Goal: Information Seeking & Learning: Learn about a topic

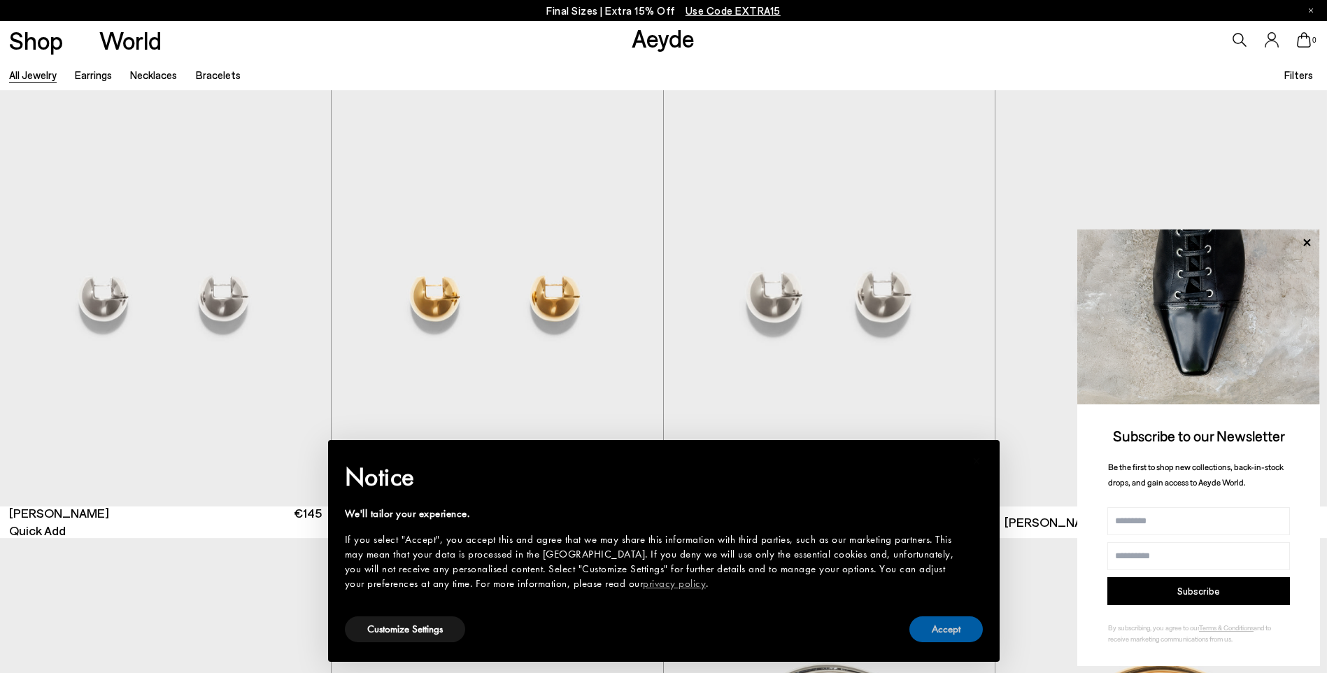
drag, startPoint x: 953, startPoint y: 630, endPoint x: 1021, endPoint y: 602, distance: 73.1
click at [953, 630] on button "Accept" at bounding box center [945, 629] width 73 height 26
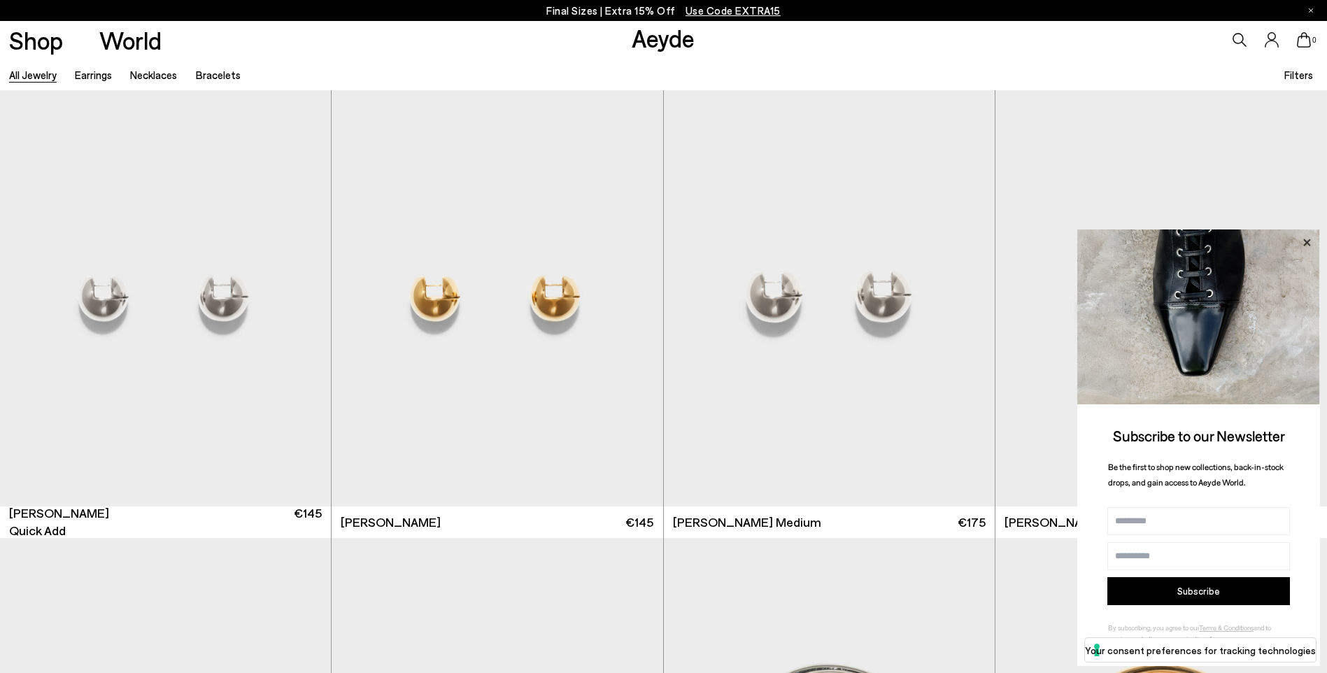
click at [1310, 239] on icon at bounding box center [1306, 242] width 7 height 7
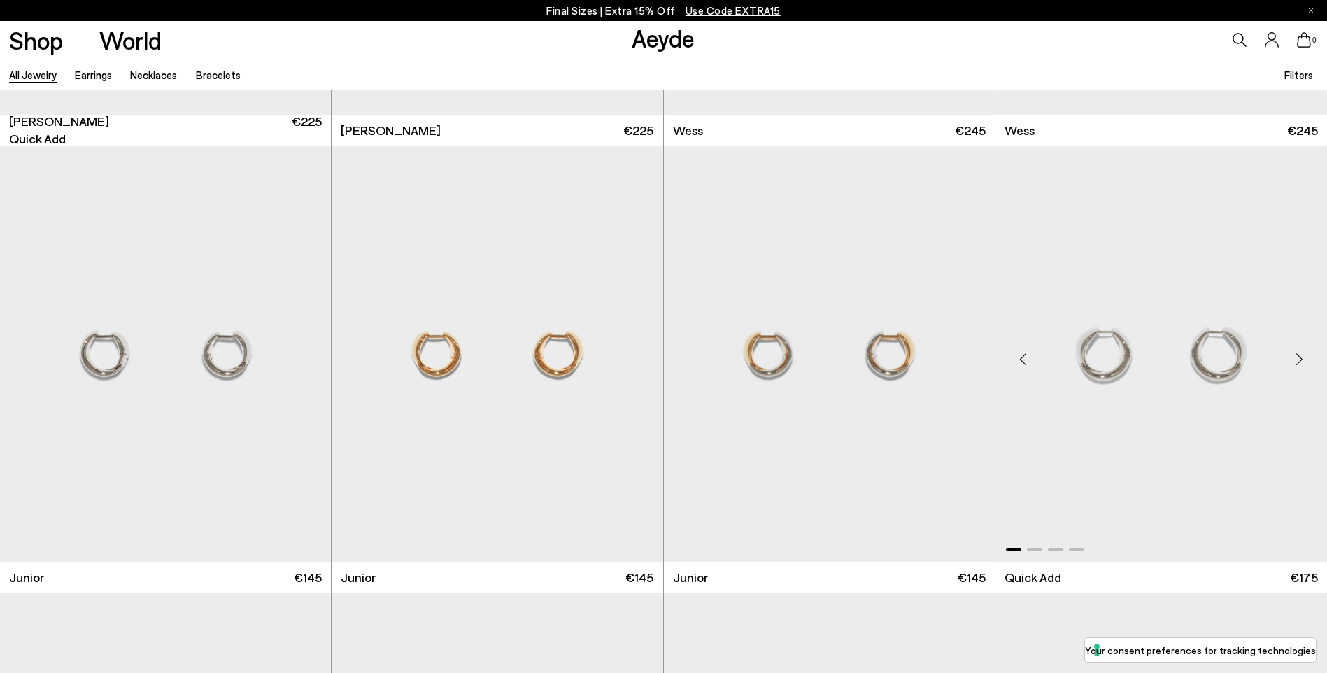
scroll to position [560, 0]
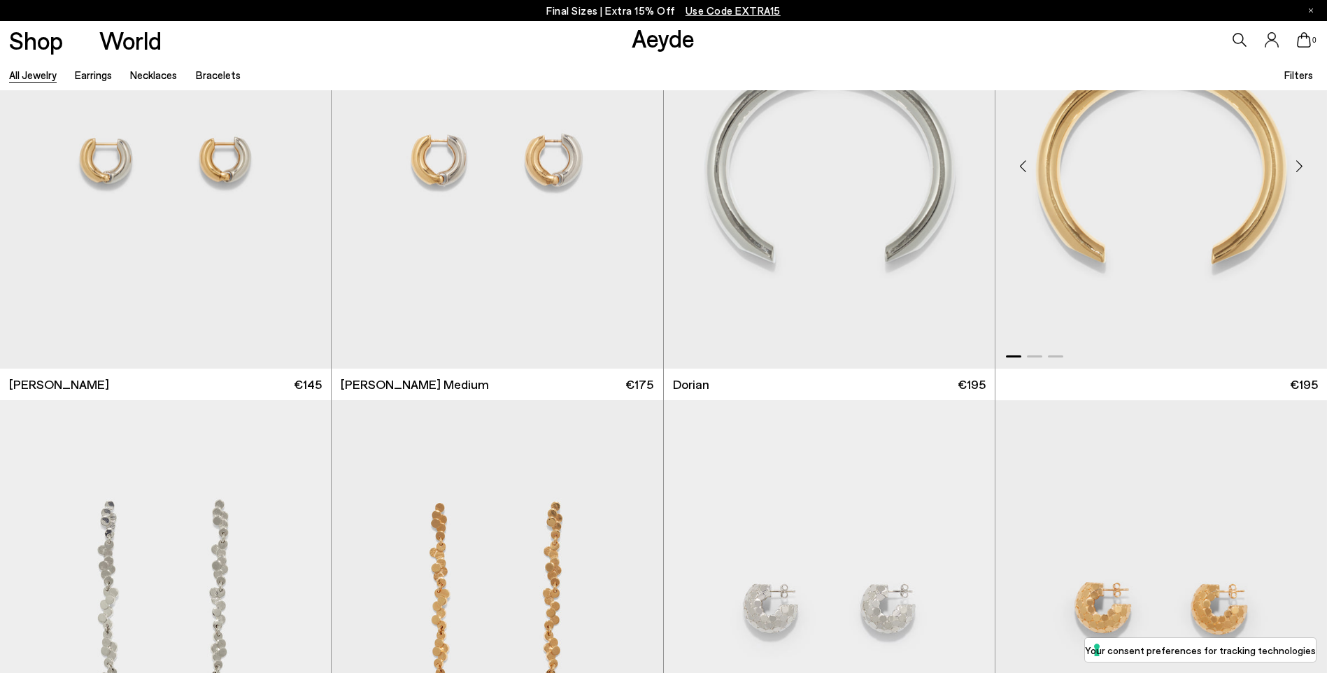
scroll to position [3008, 0]
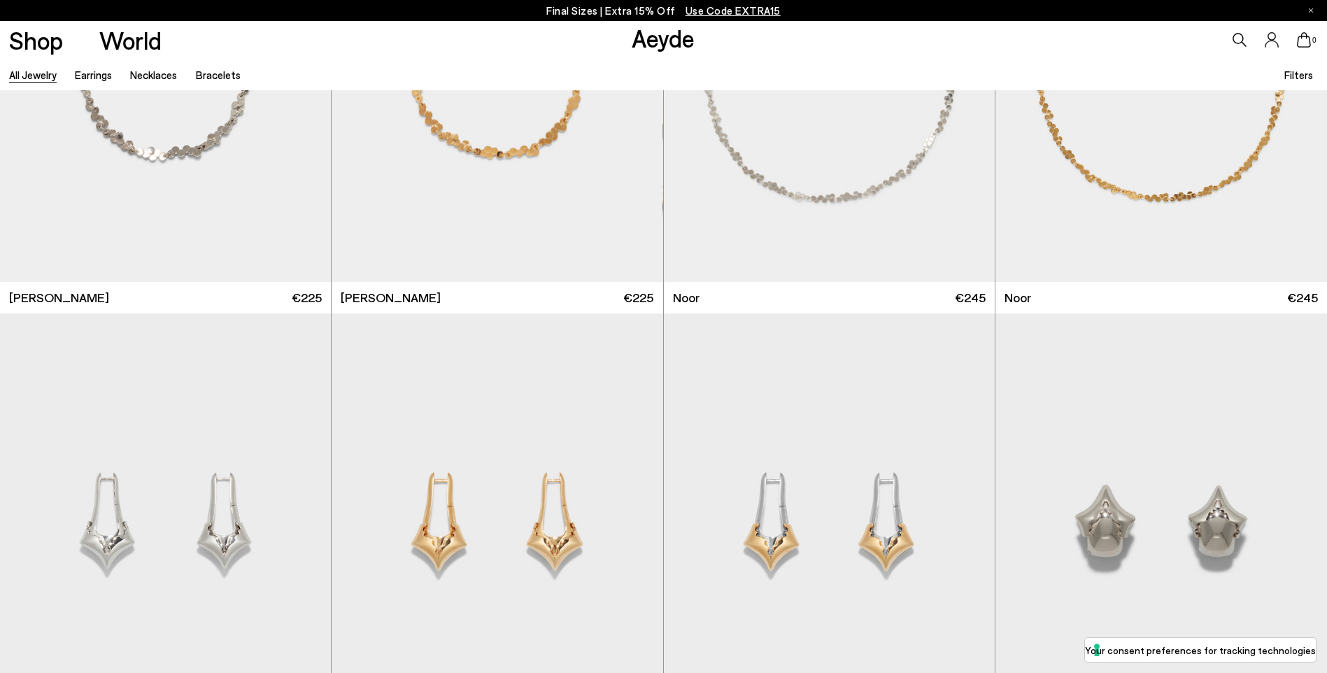
scroll to position [4547, 0]
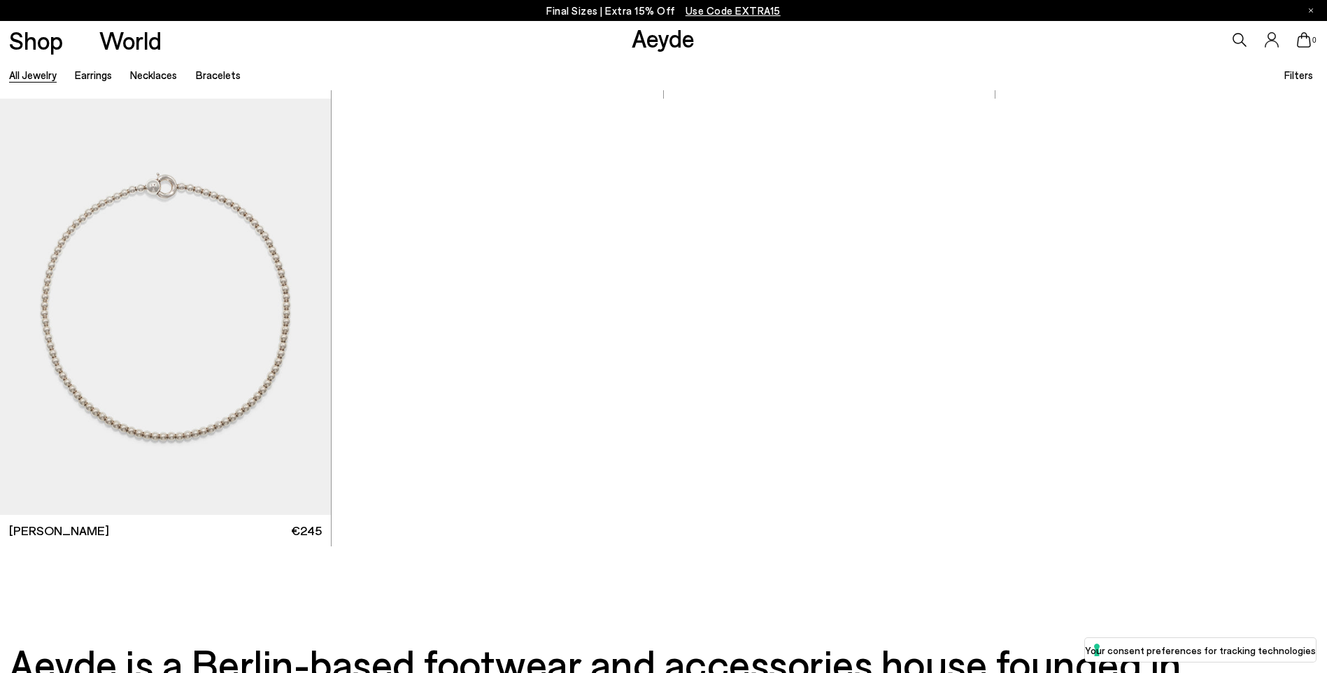
scroll to position [10734, 0]
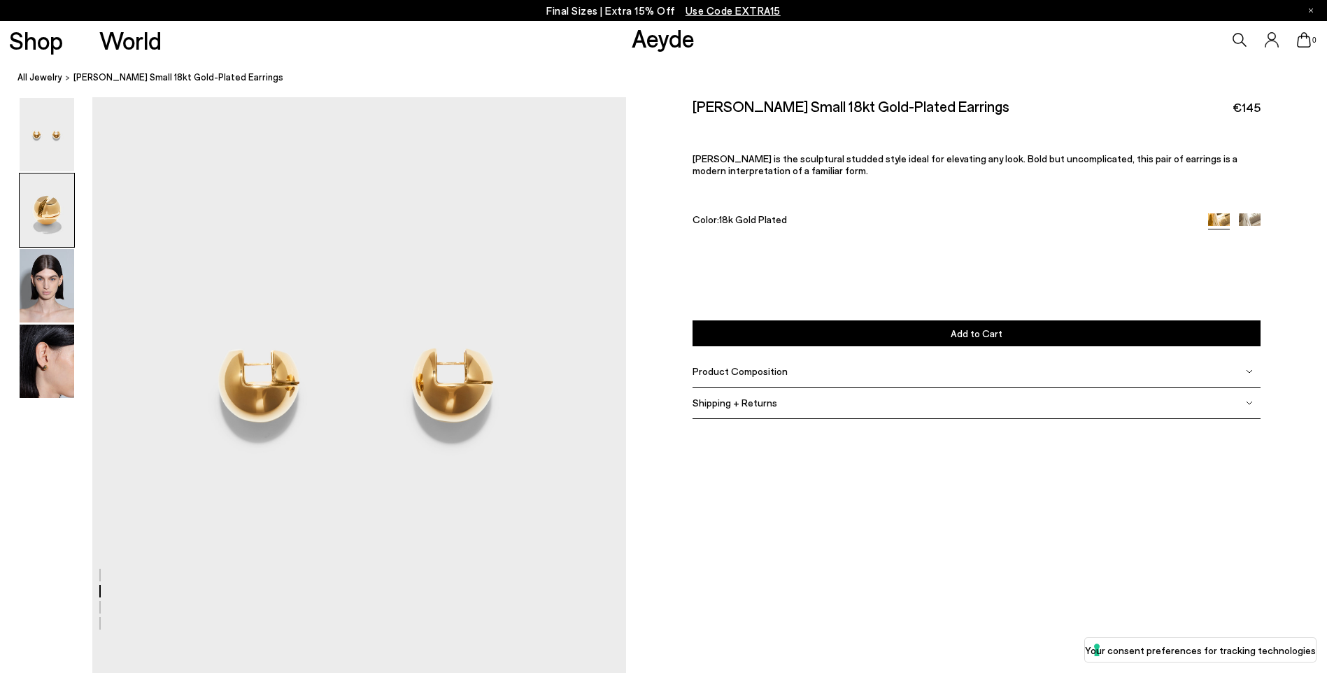
scroll to position [579, 0]
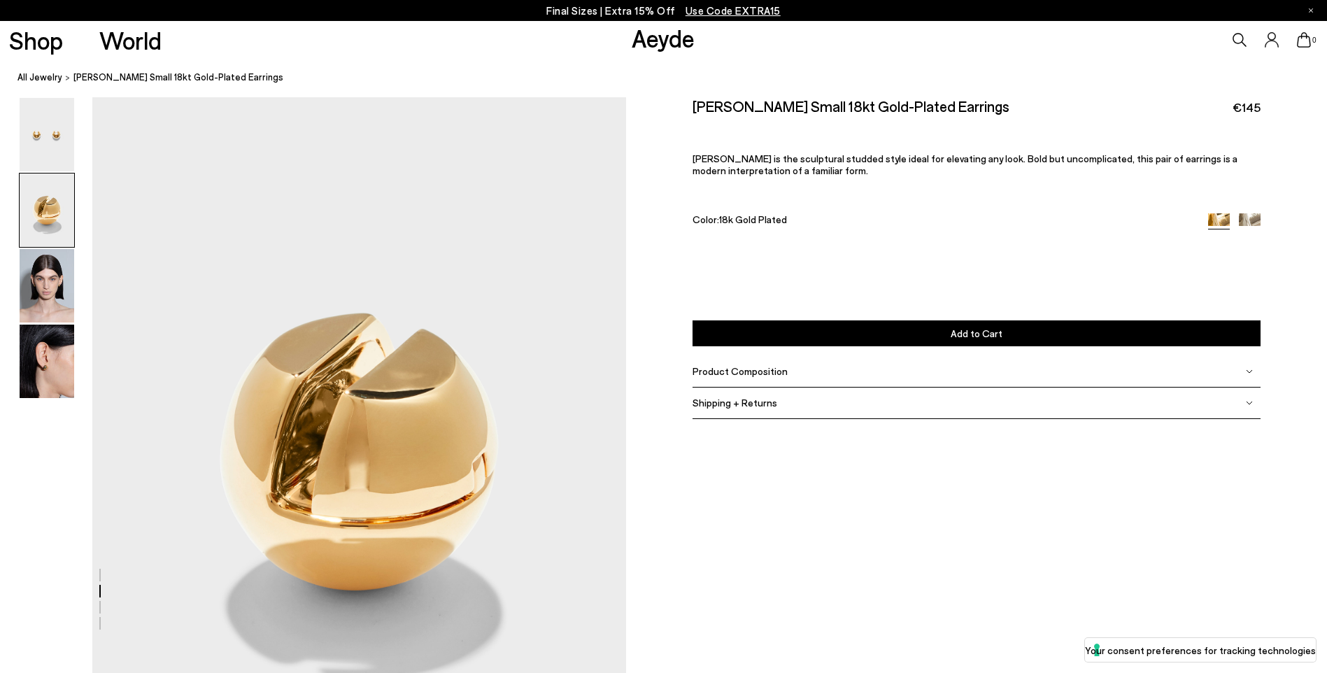
click at [772, 375] on span "Product Composition" at bounding box center [740, 371] width 95 height 12
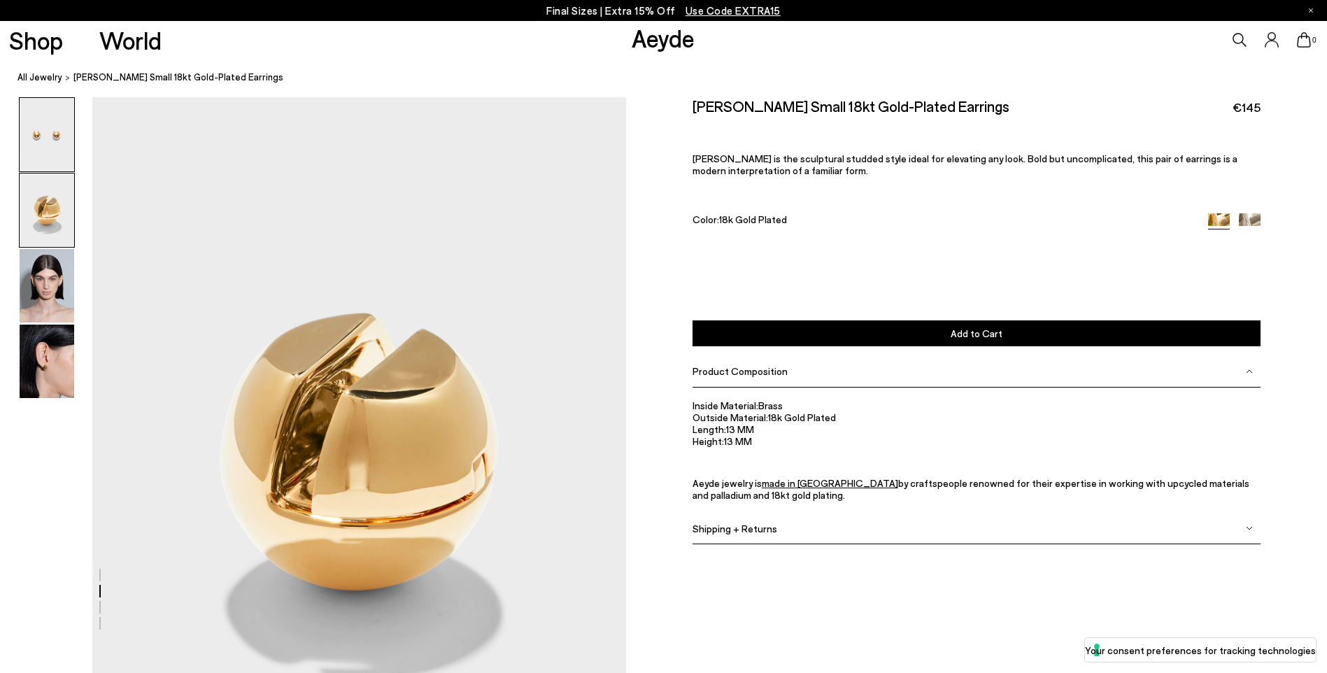
click at [34, 141] on img at bounding box center [47, 134] width 55 height 73
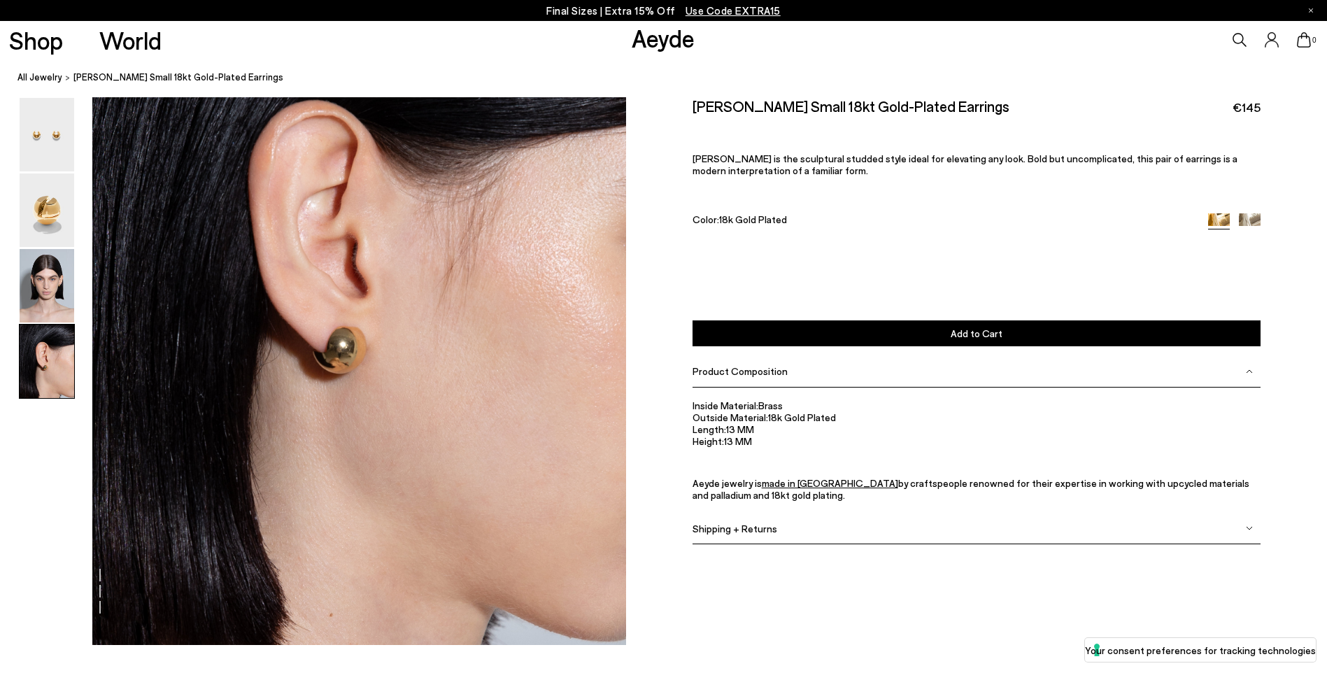
scroll to position [2728, 0]
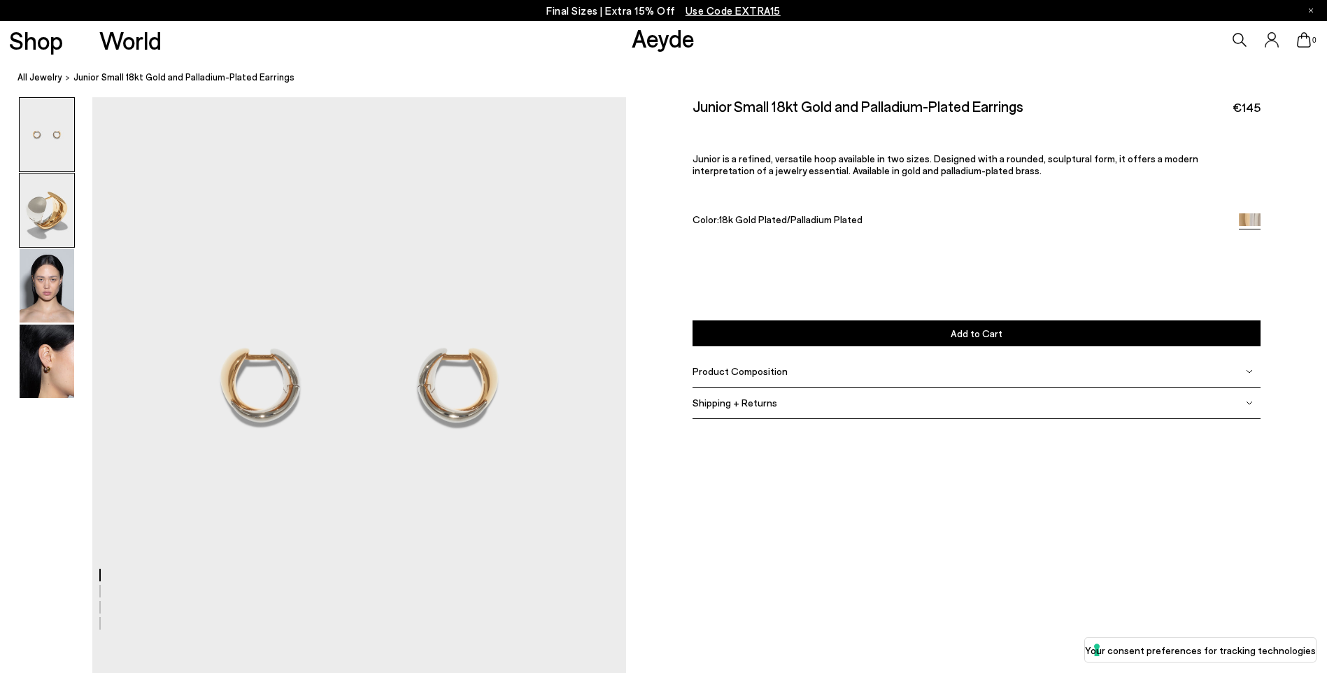
click at [42, 205] on img at bounding box center [47, 209] width 55 height 73
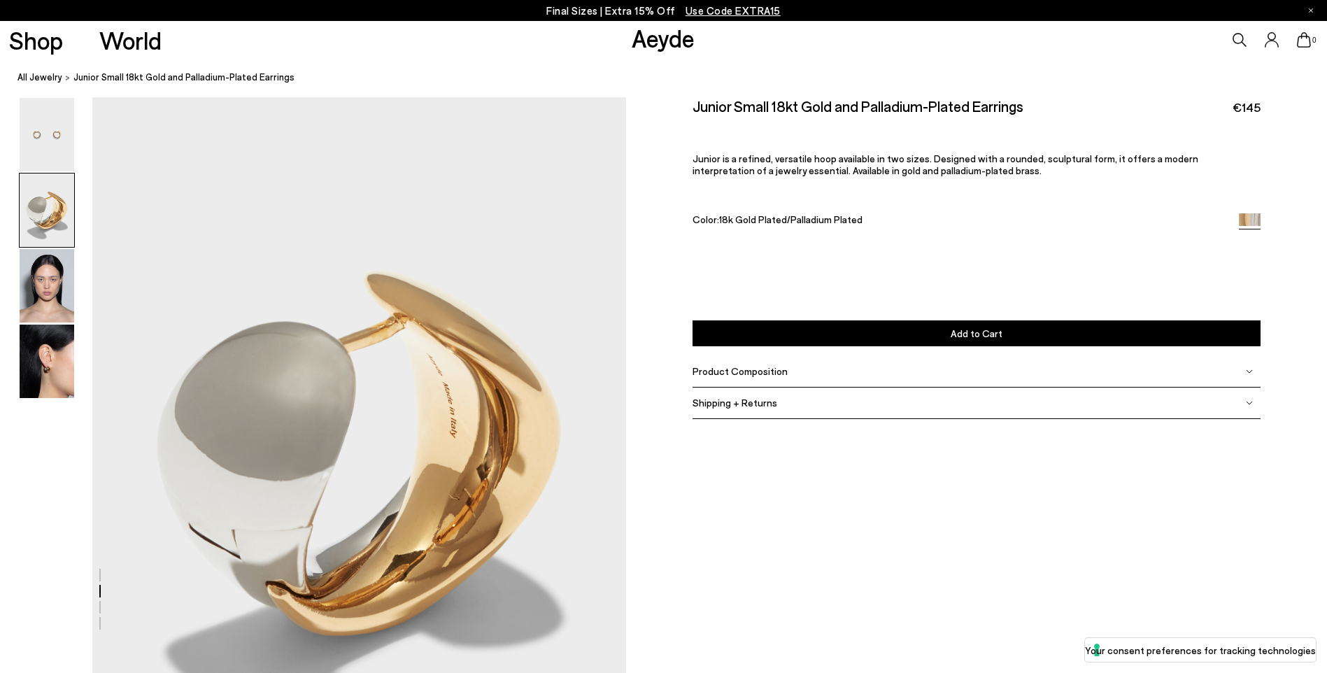
scroll to position [579, 0]
click at [38, 274] on img at bounding box center [47, 285] width 55 height 73
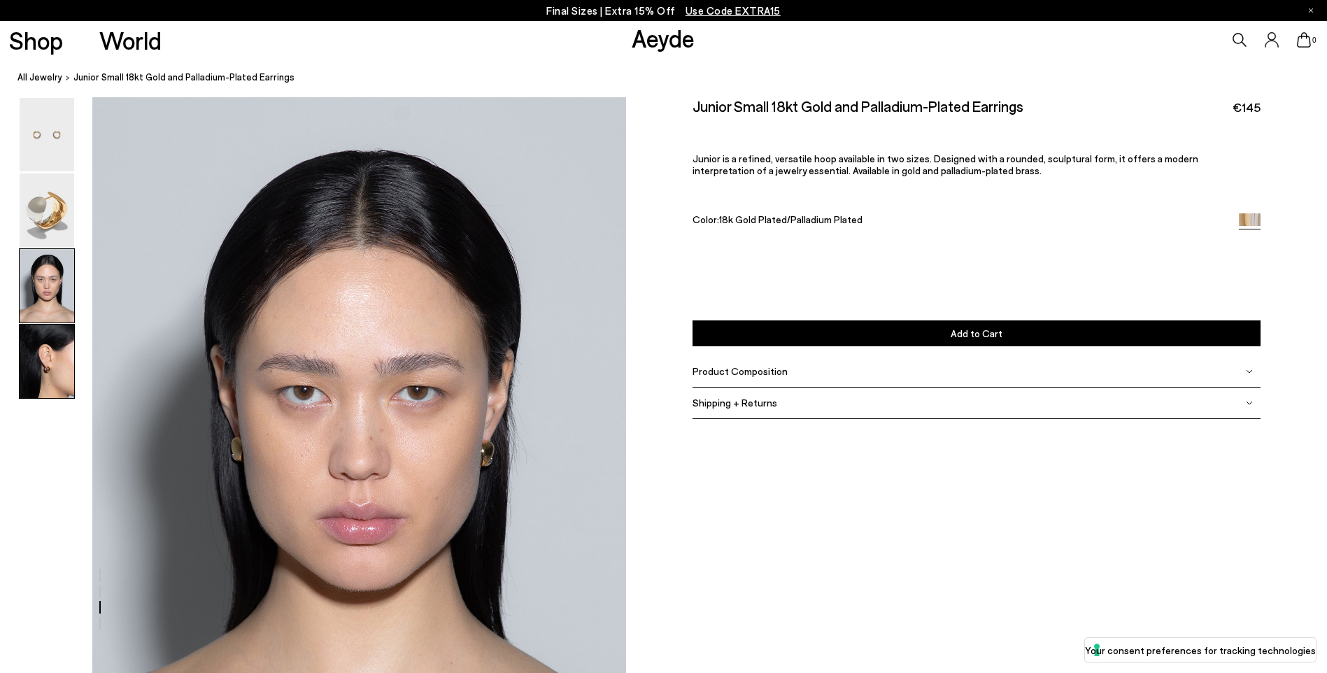
click at [46, 357] on img at bounding box center [47, 361] width 55 height 73
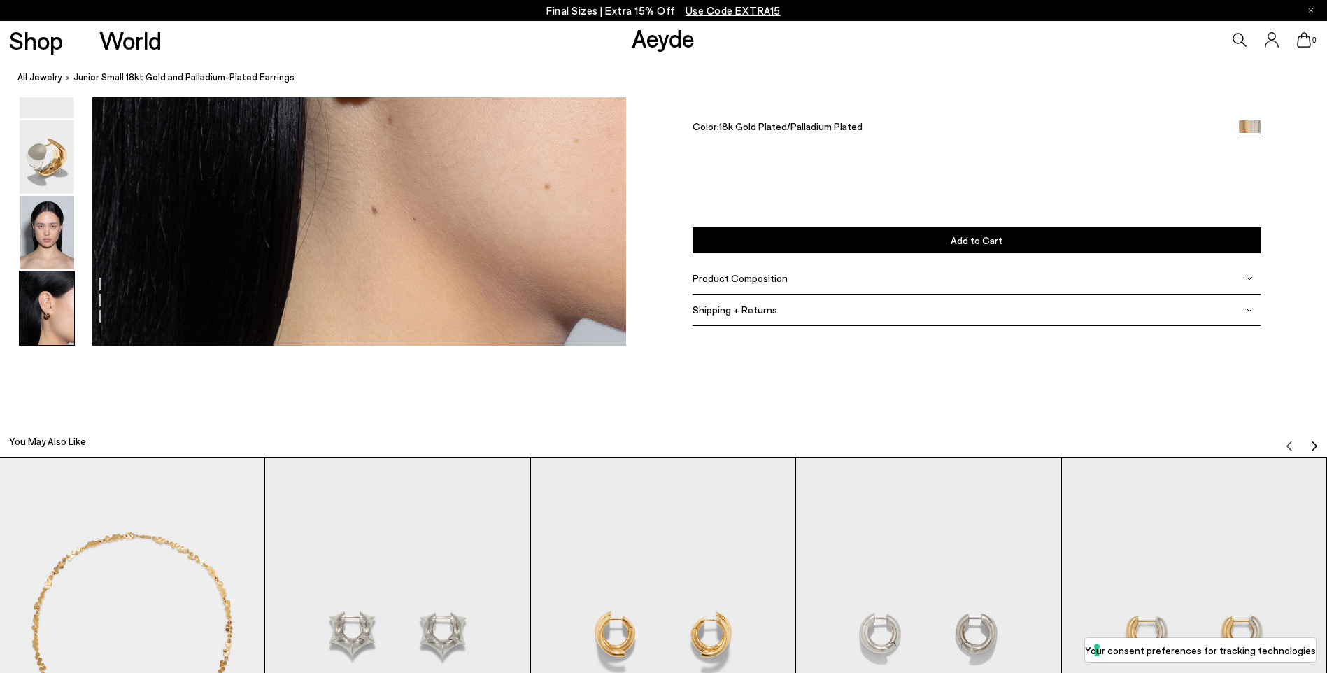
scroll to position [2592, 0]
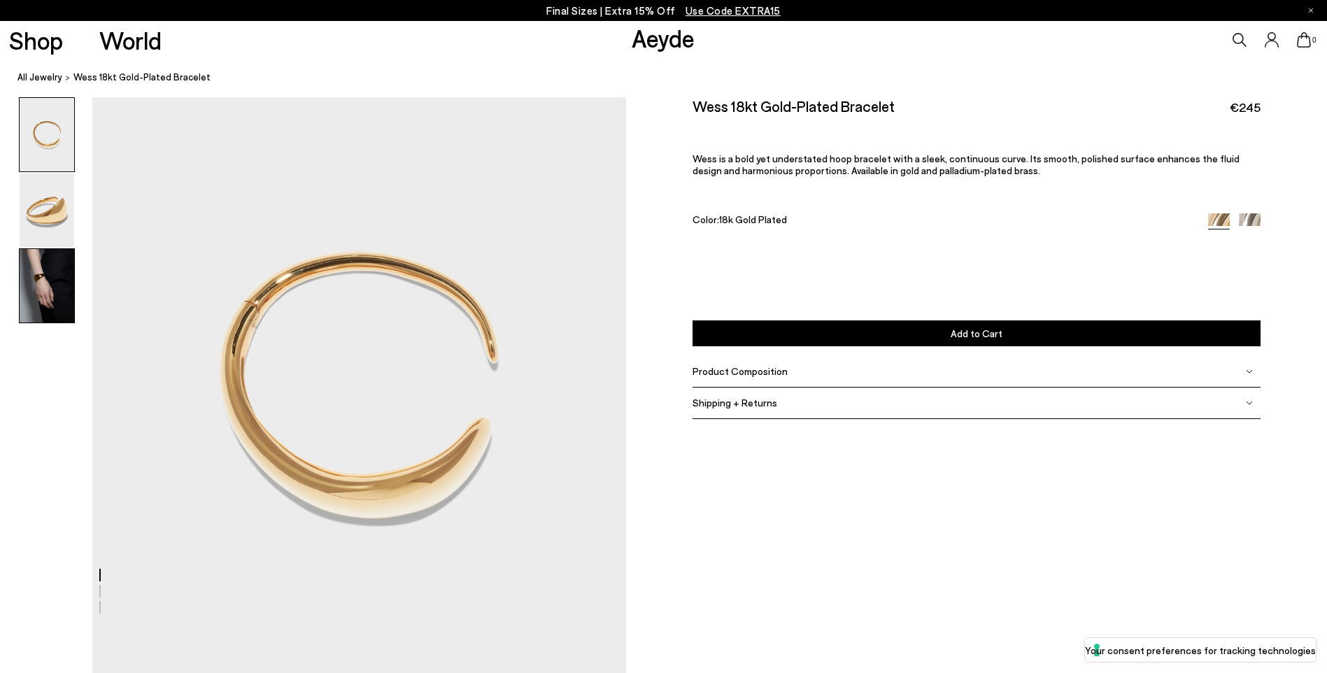
click at [48, 288] on img at bounding box center [47, 285] width 55 height 73
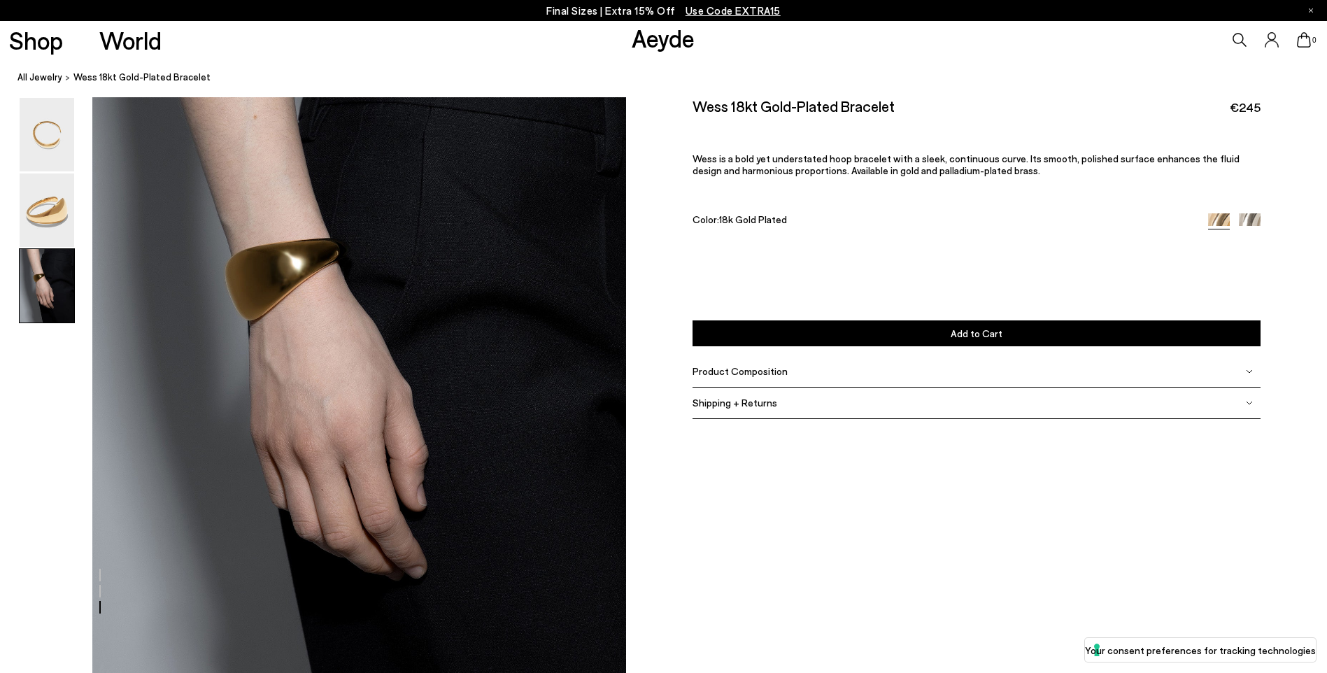
scroll to position [1389, 0]
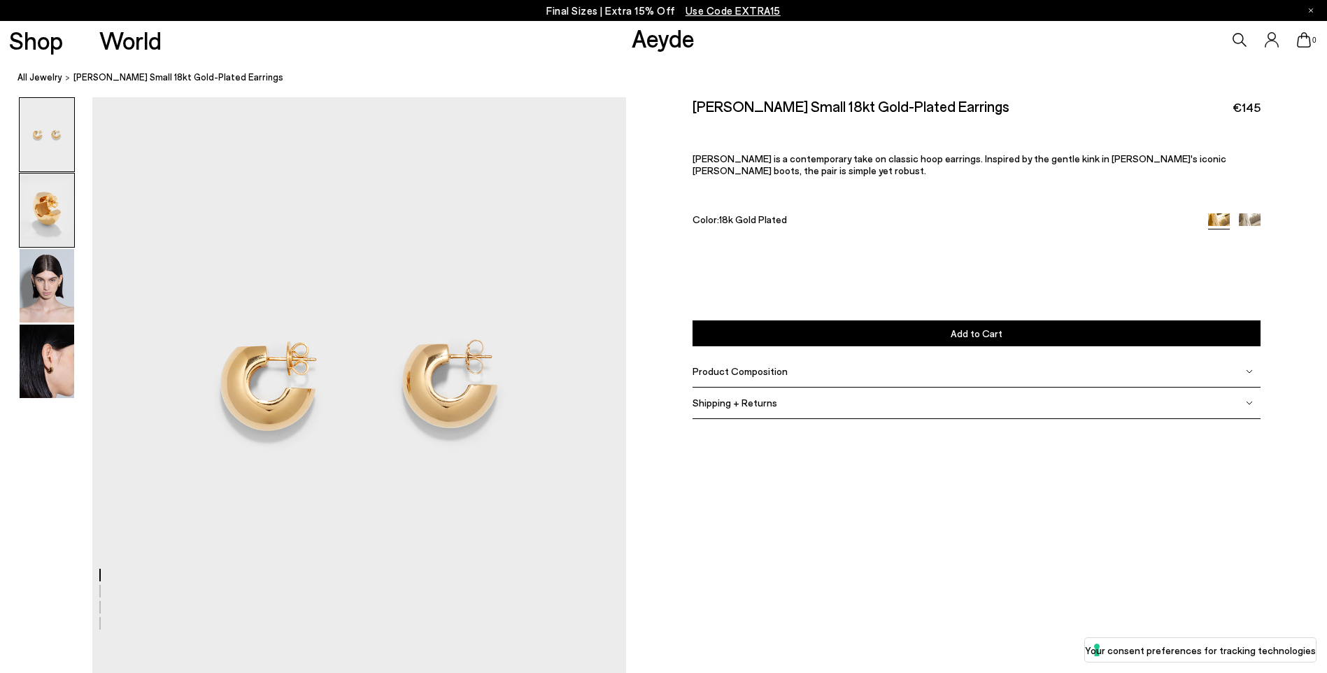
click at [49, 209] on img at bounding box center [47, 209] width 55 height 73
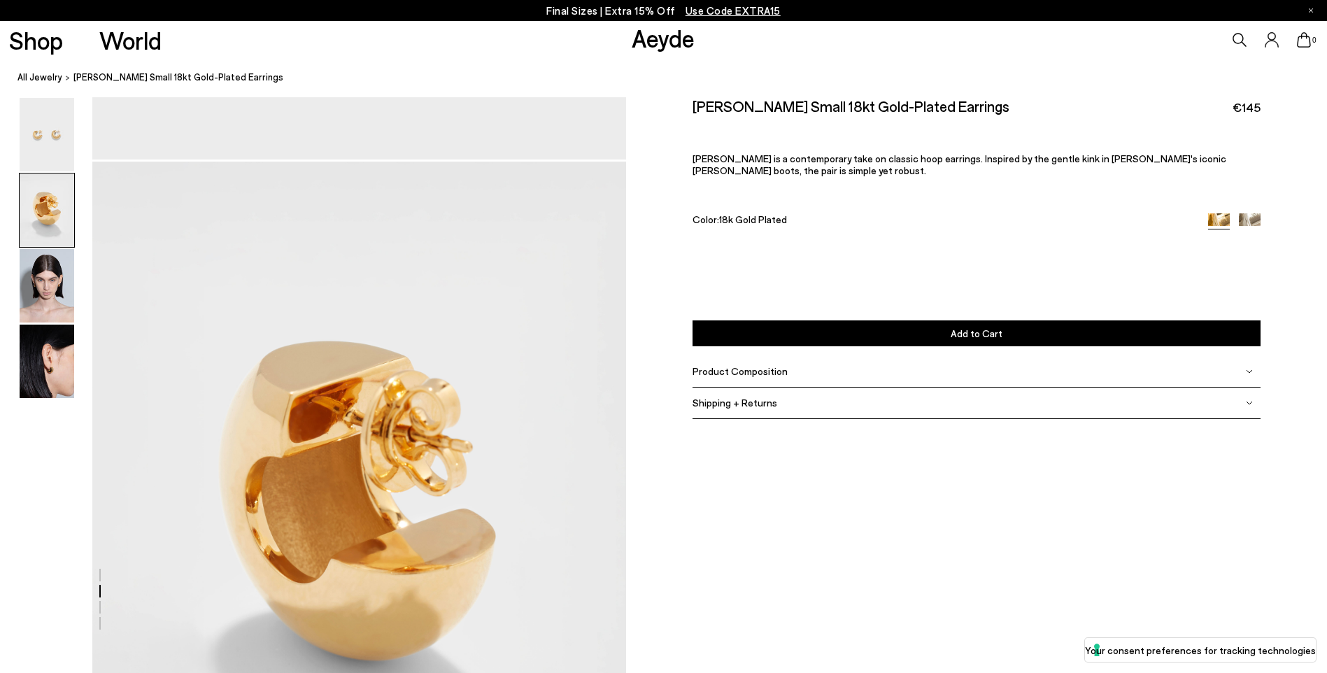
scroll to position [579, 0]
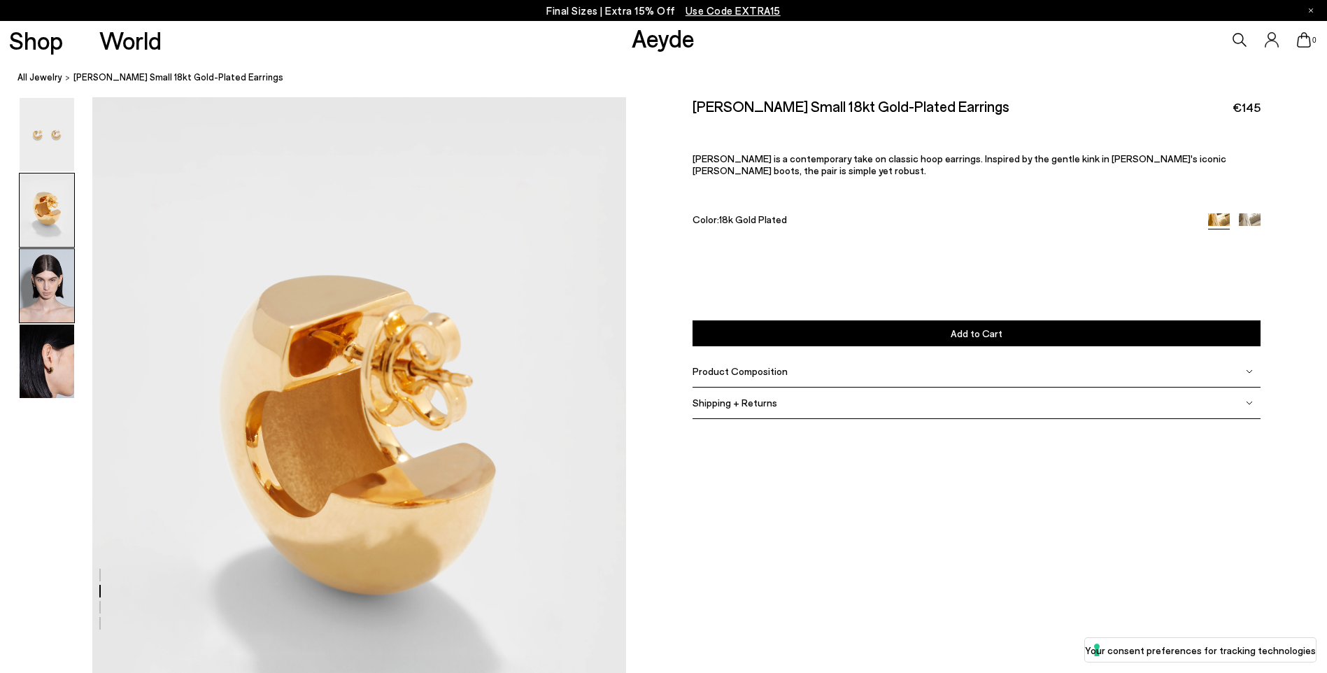
click at [54, 273] on img at bounding box center [47, 285] width 55 height 73
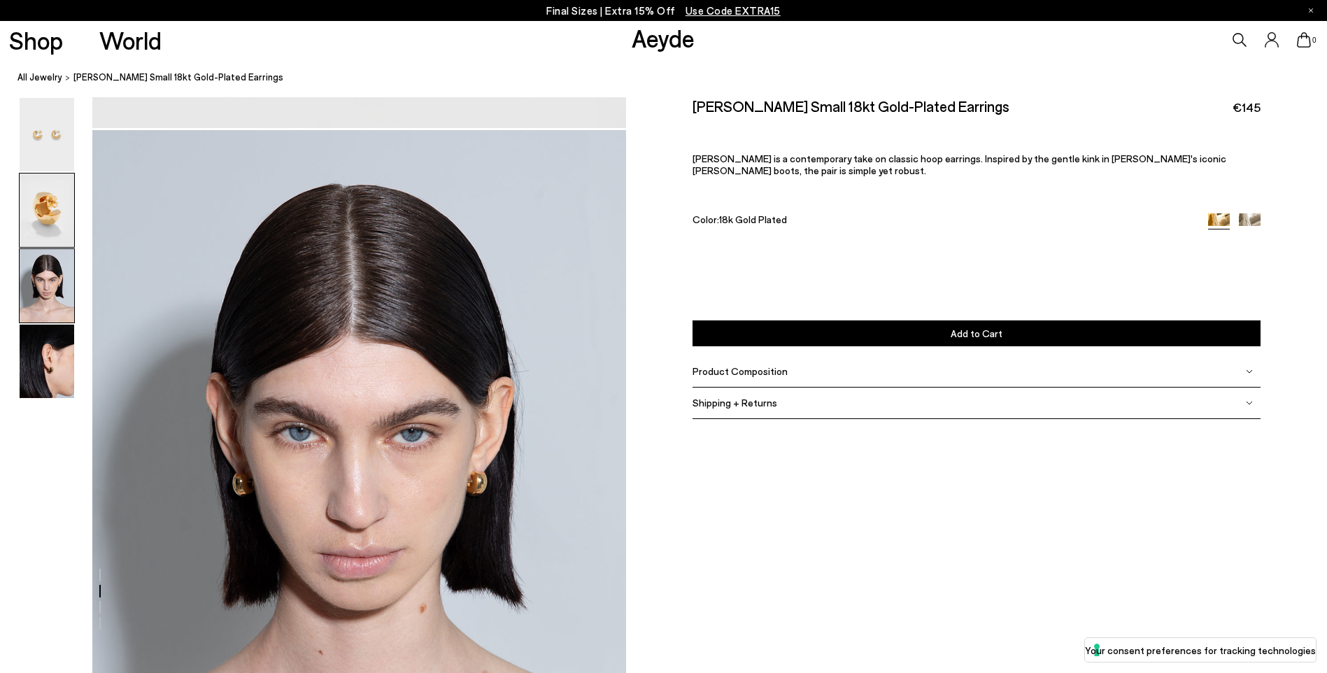
scroll to position [1293, 0]
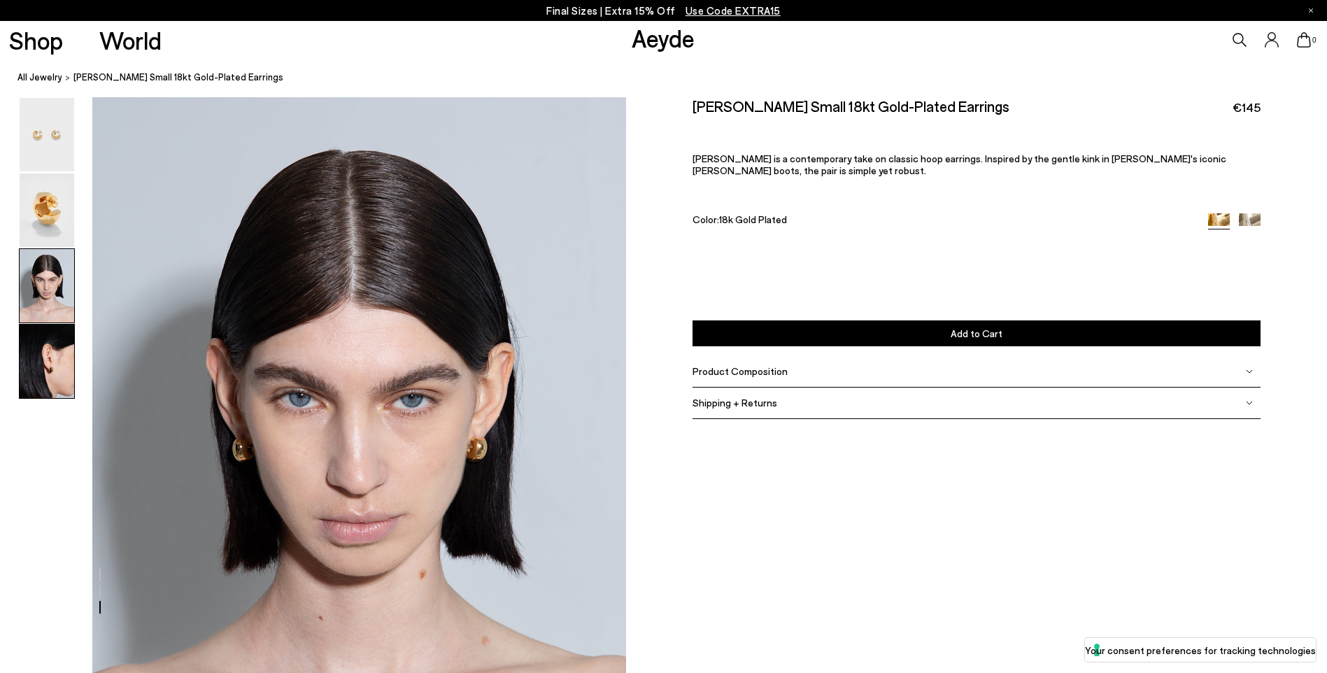
click at [69, 378] on img at bounding box center [47, 361] width 55 height 73
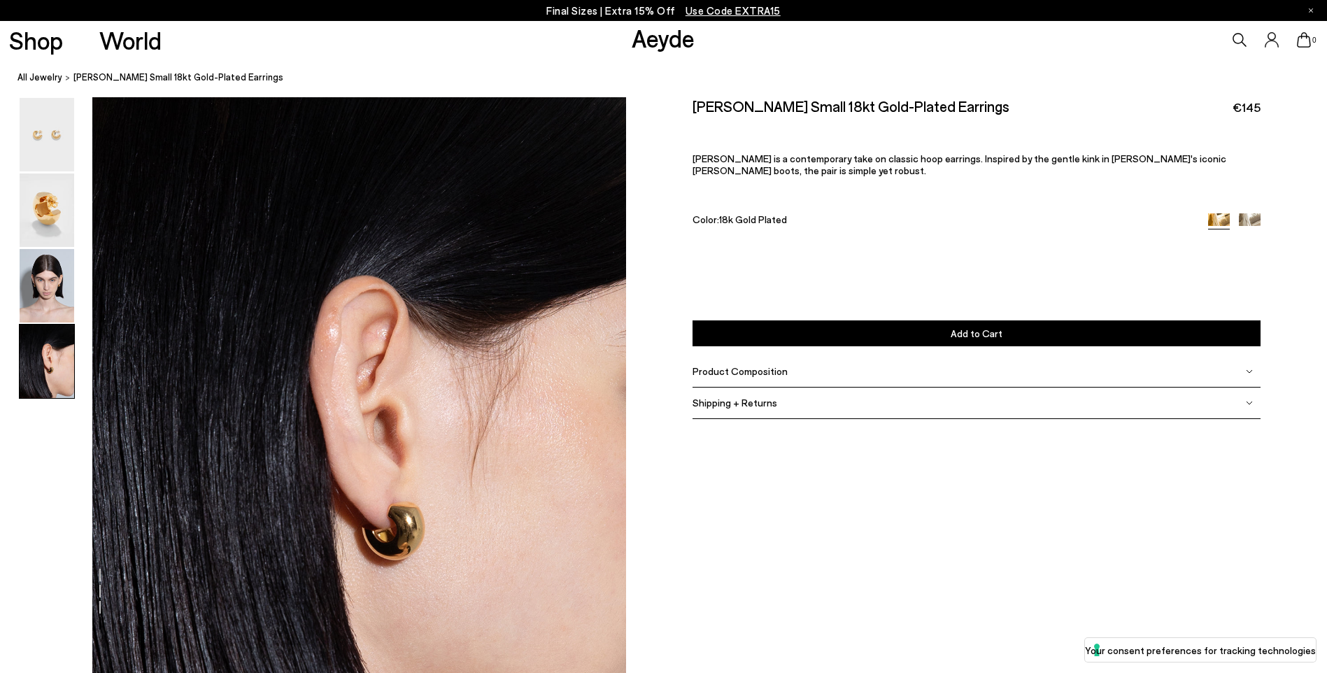
scroll to position [2102, 0]
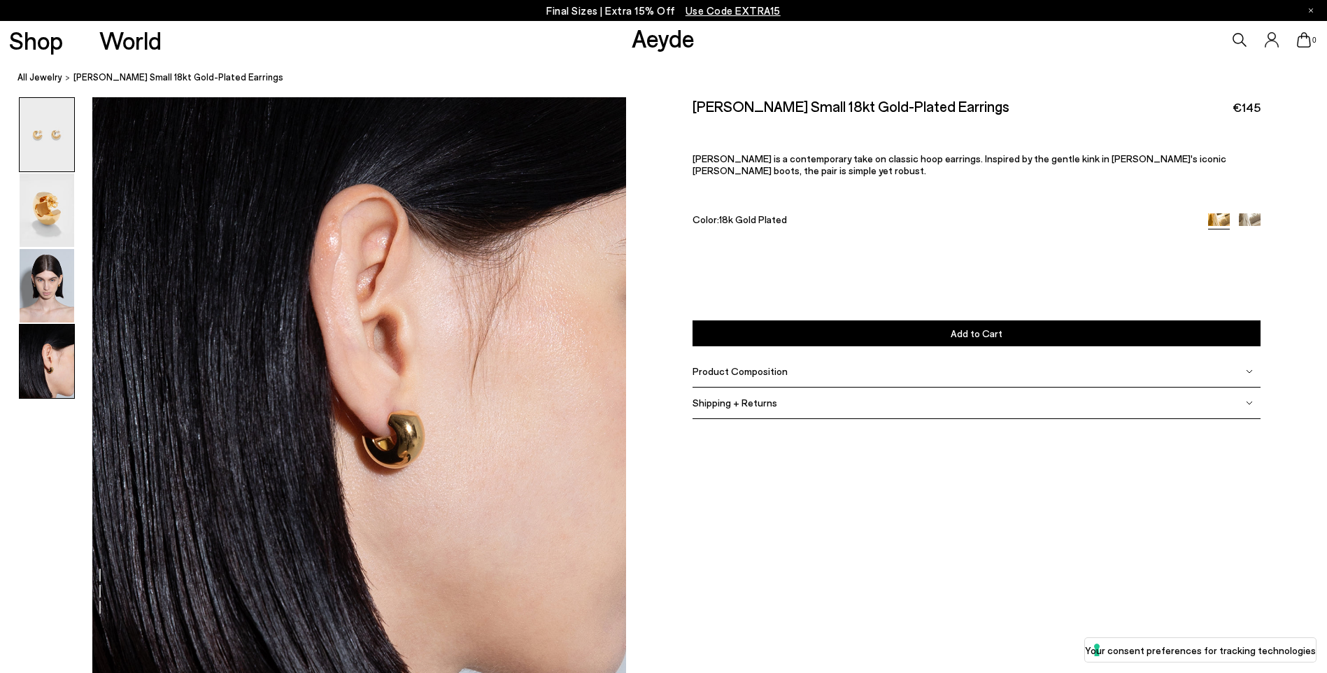
click at [44, 120] on img at bounding box center [47, 134] width 55 height 73
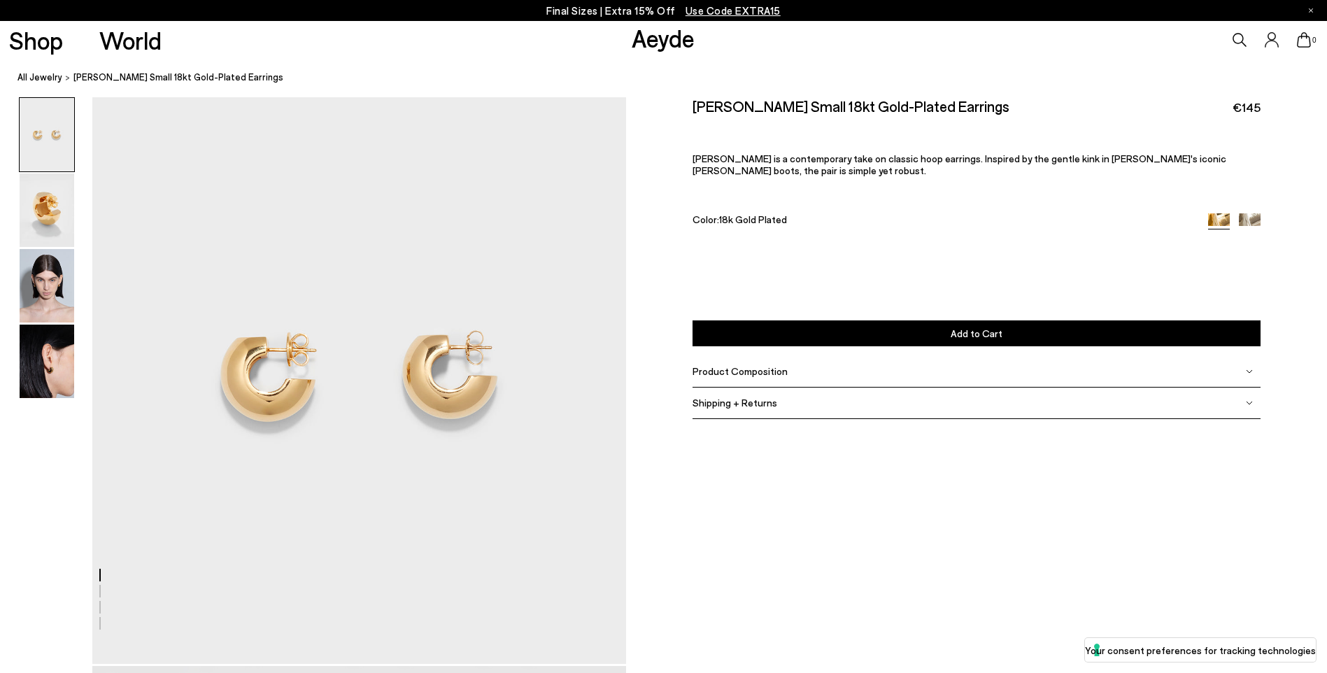
scroll to position [0, 0]
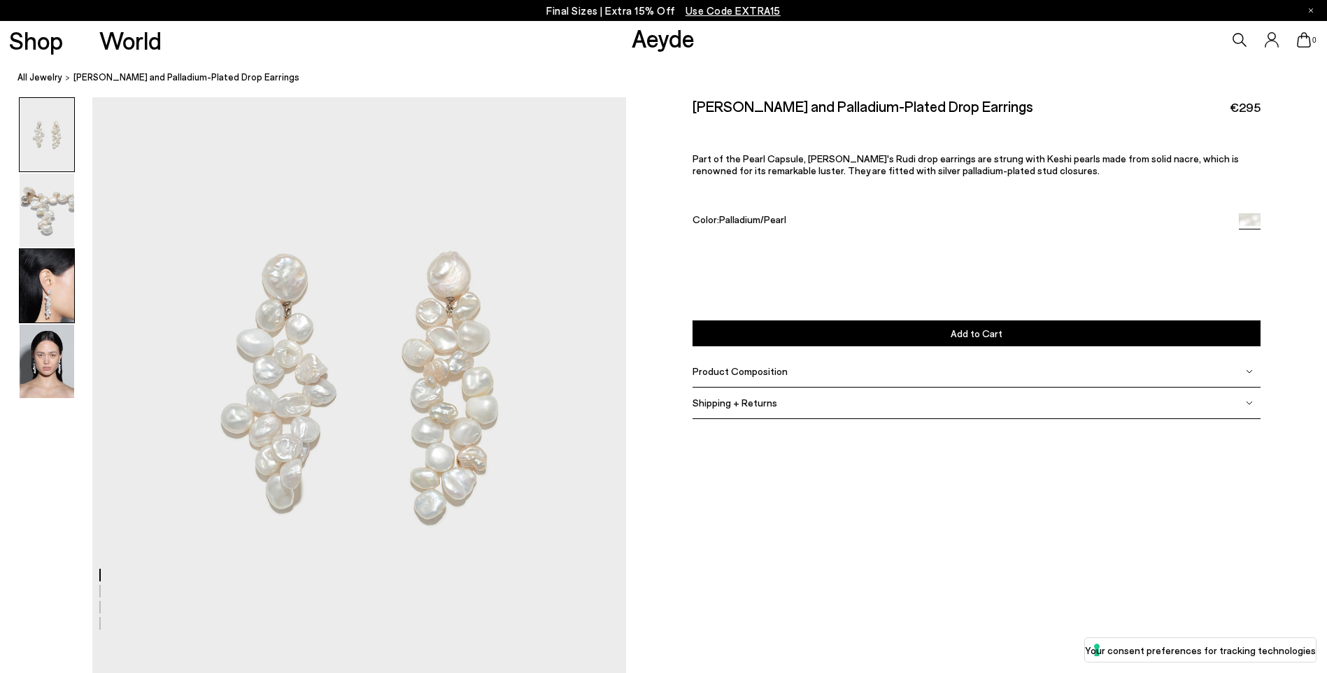
click at [35, 286] on img at bounding box center [47, 285] width 55 height 73
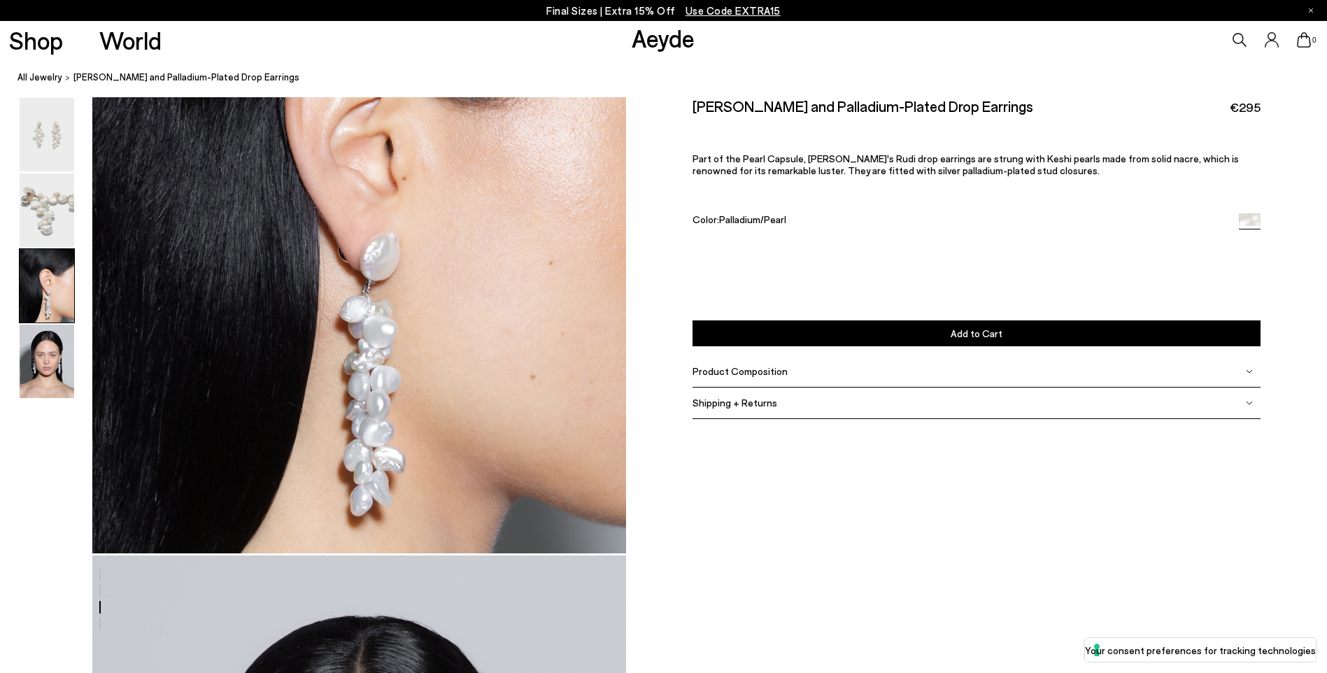
scroll to position [1573, 0]
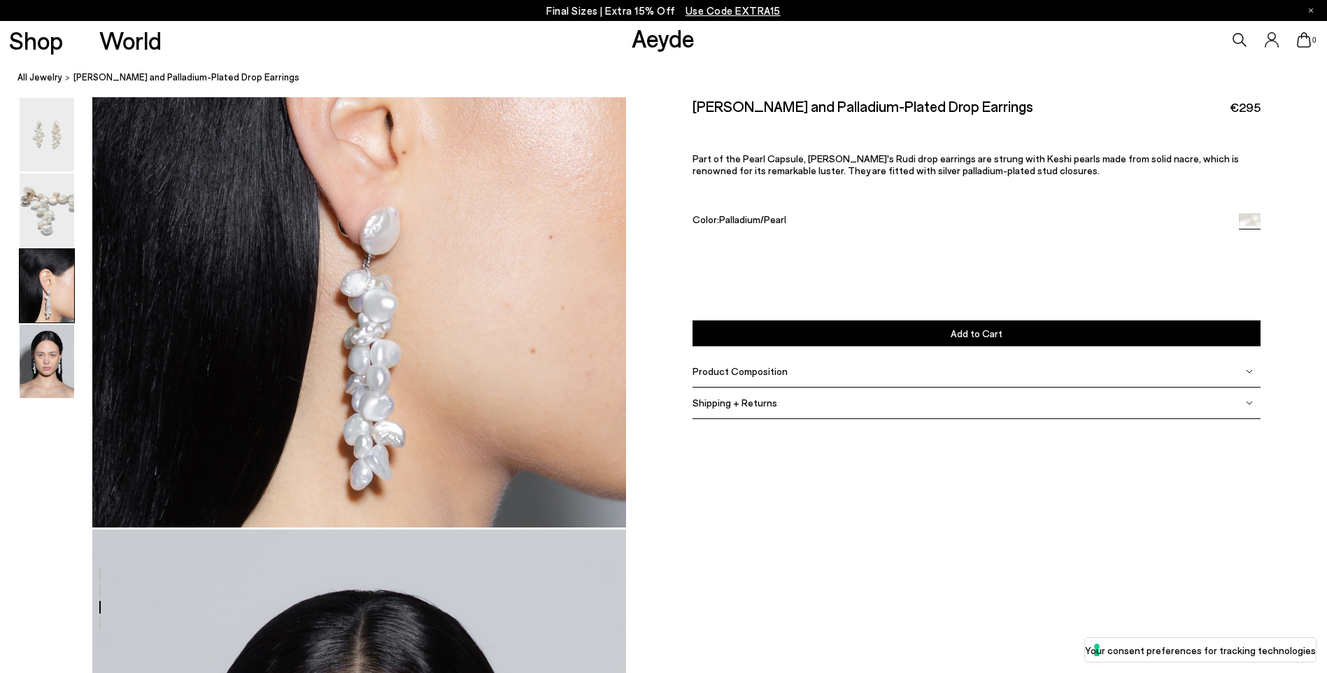
click at [732, 369] on span "Product Composition" at bounding box center [740, 371] width 95 height 12
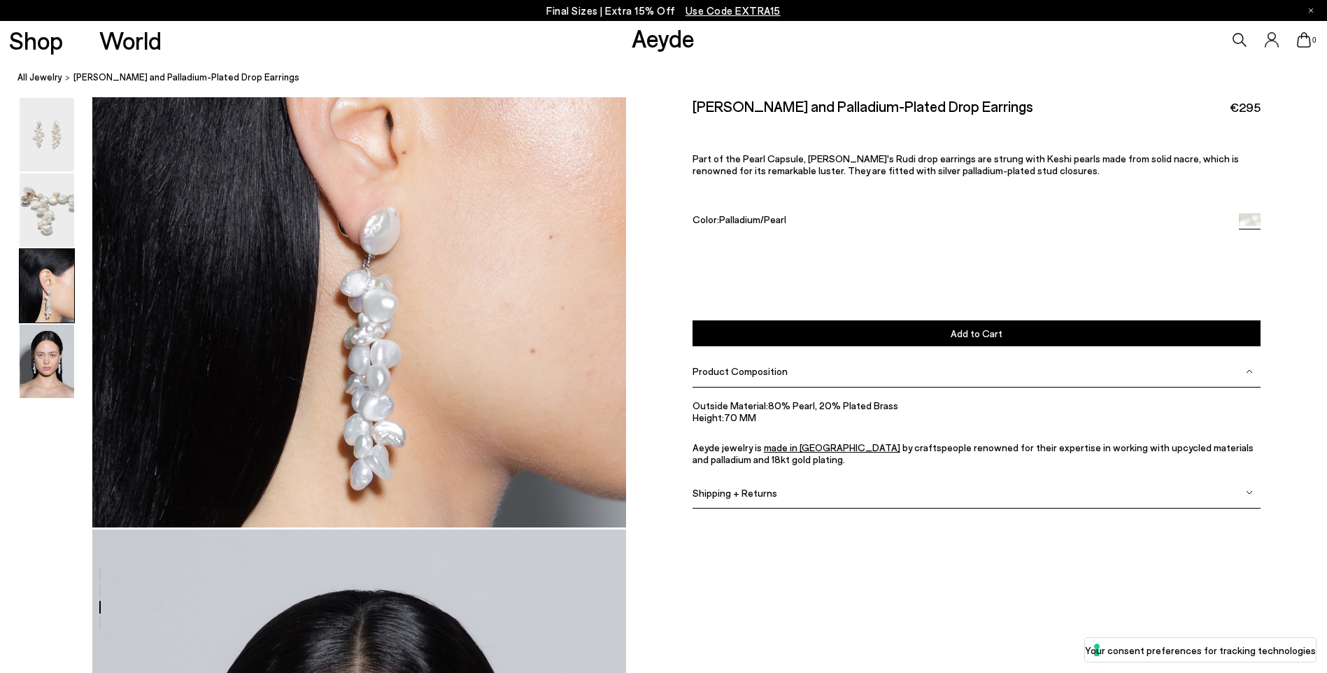
scroll to position [1083, 0]
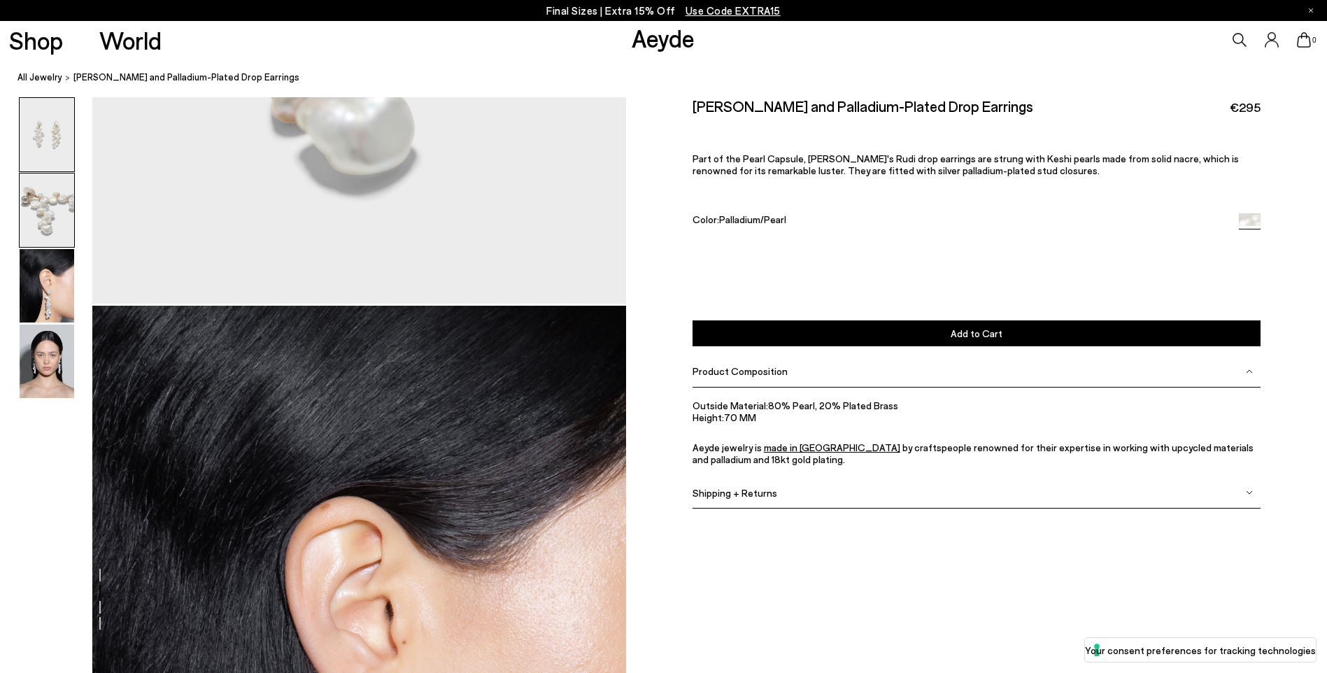
click at [59, 129] on img at bounding box center [47, 134] width 55 height 73
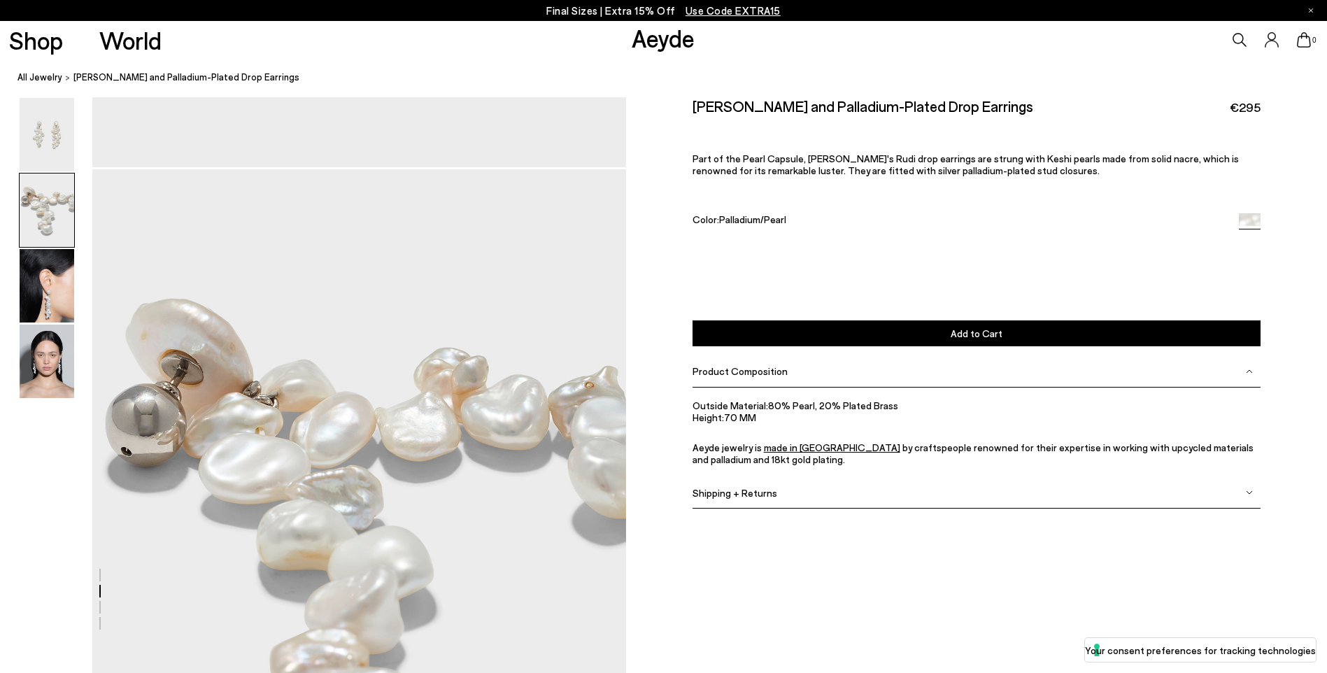
scroll to position [560, 0]
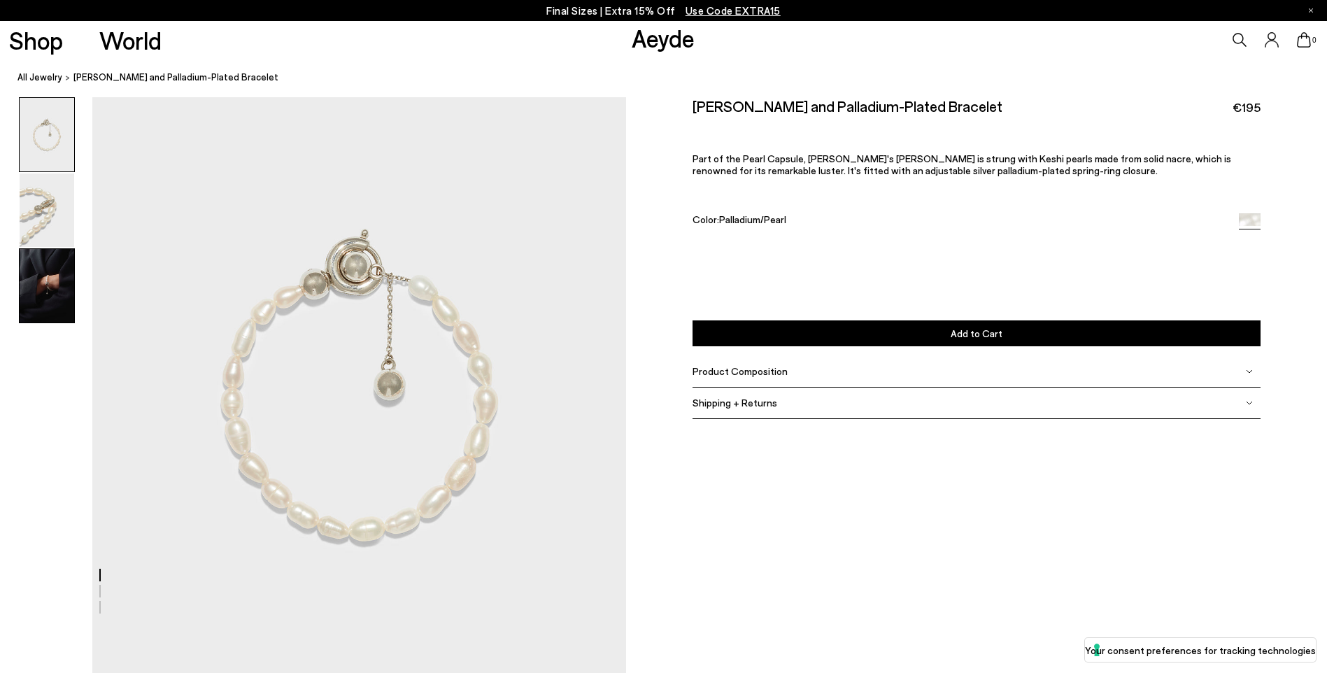
click at [44, 301] on img at bounding box center [47, 285] width 55 height 73
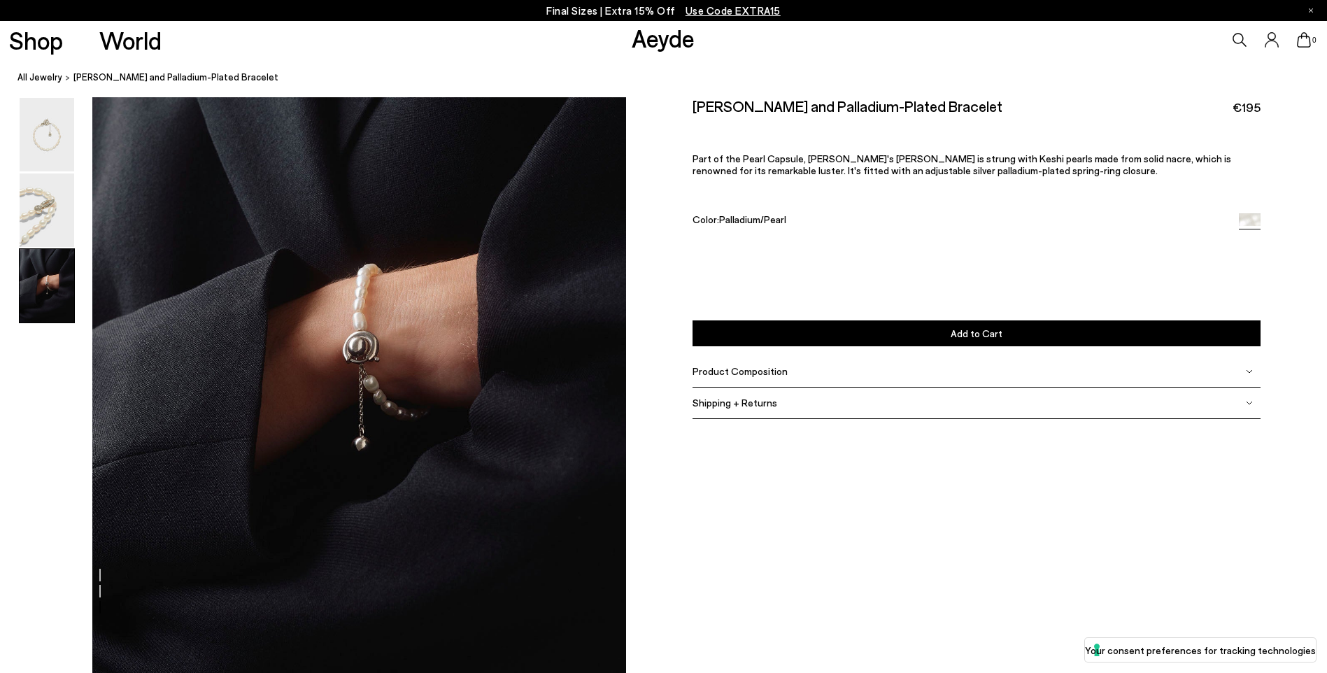
scroll to position [1389, 0]
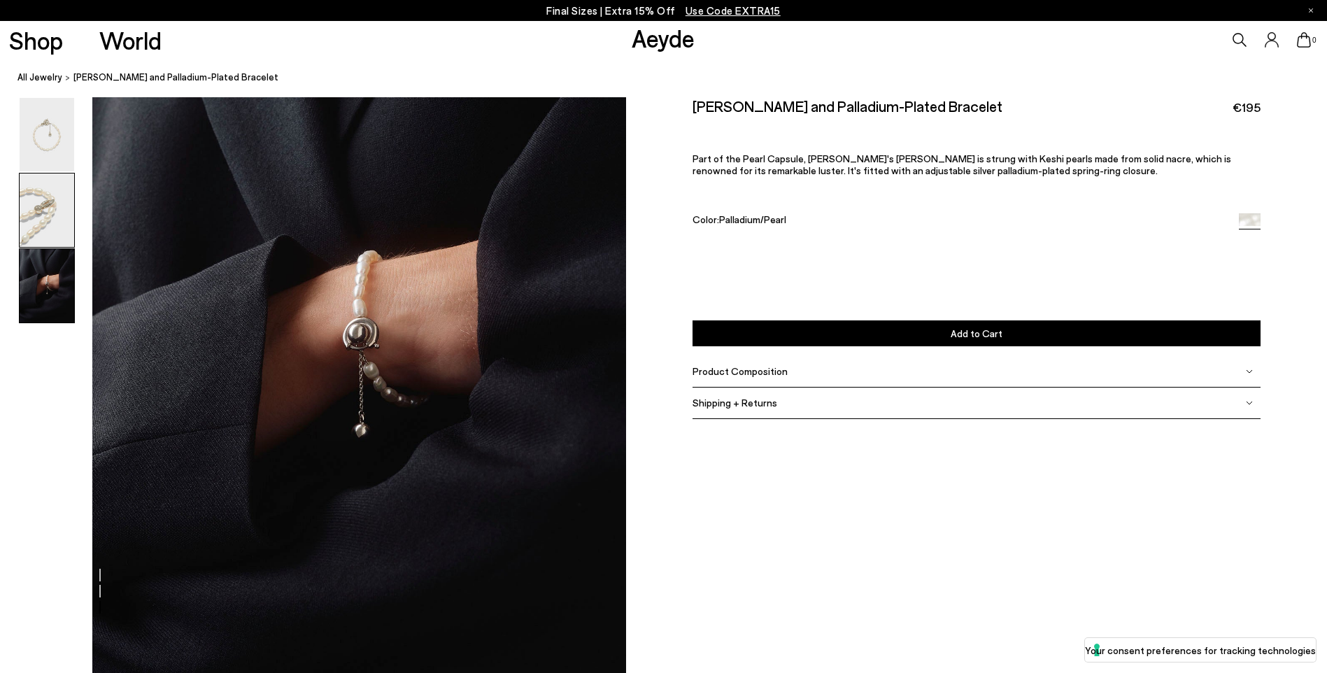
click at [24, 199] on img at bounding box center [47, 209] width 55 height 73
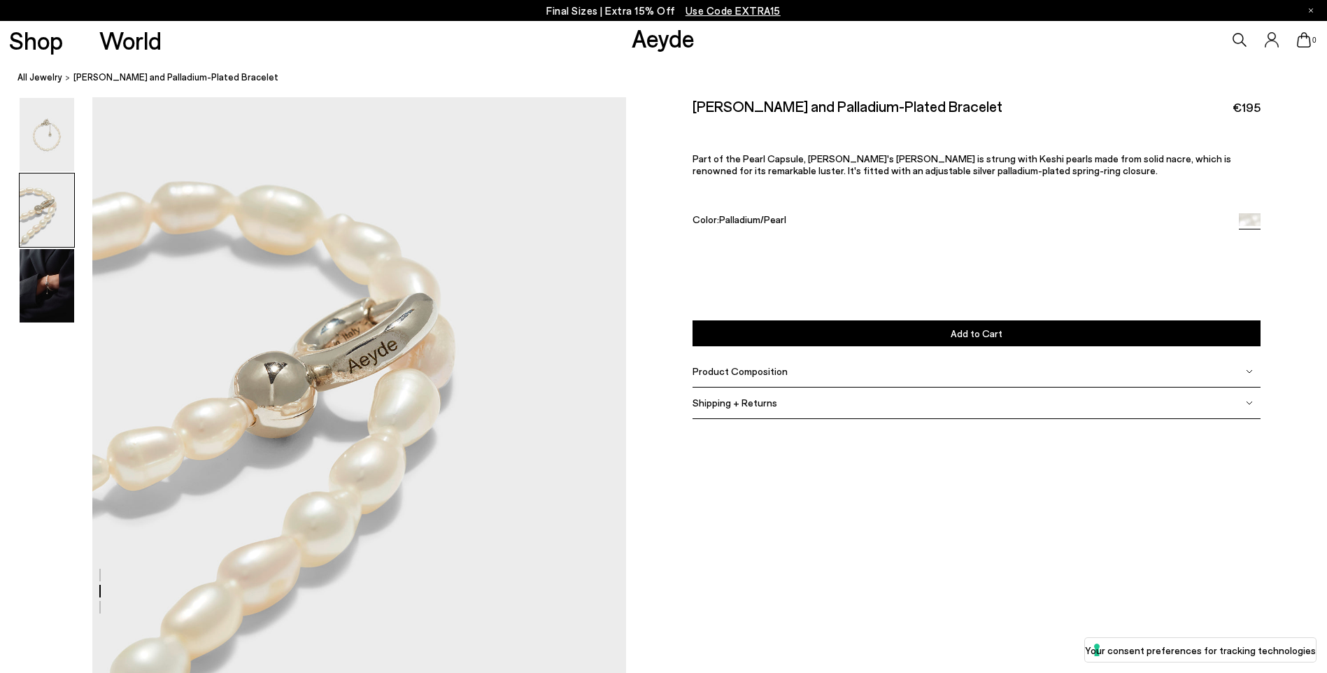
scroll to position [579, 0]
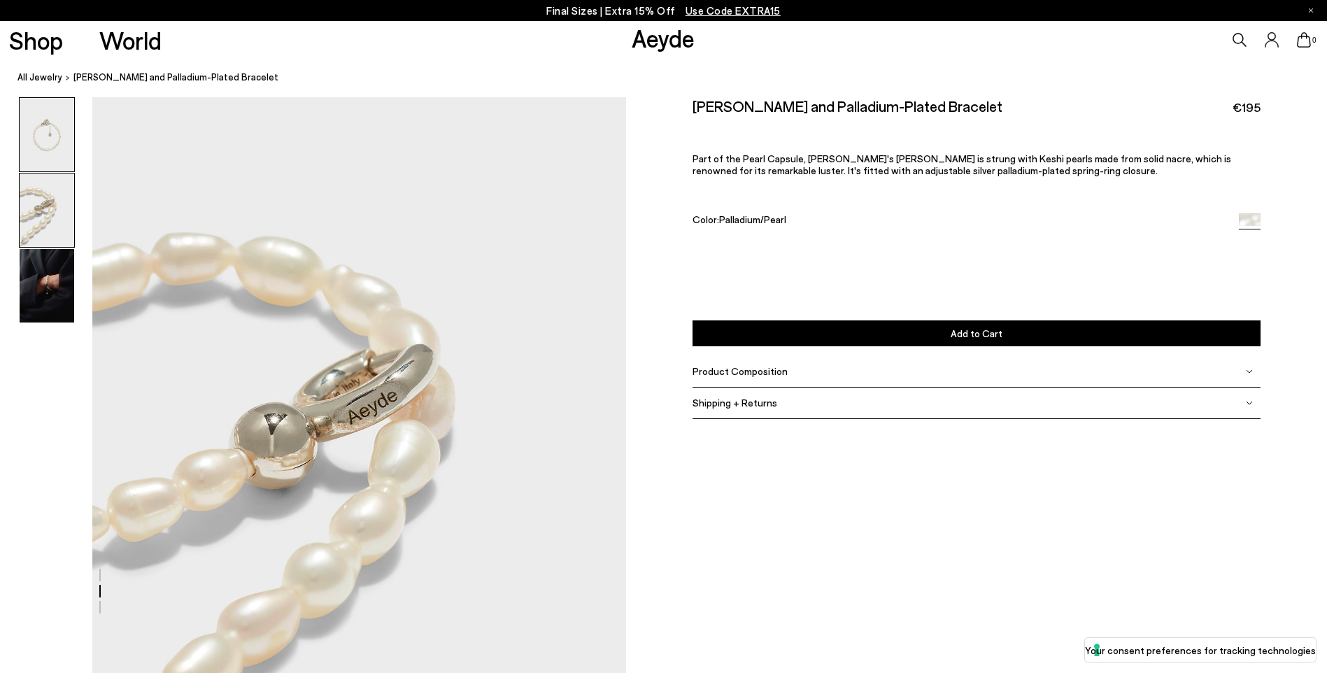
click at [49, 126] on img at bounding box center [47, 134] width 55 height 73
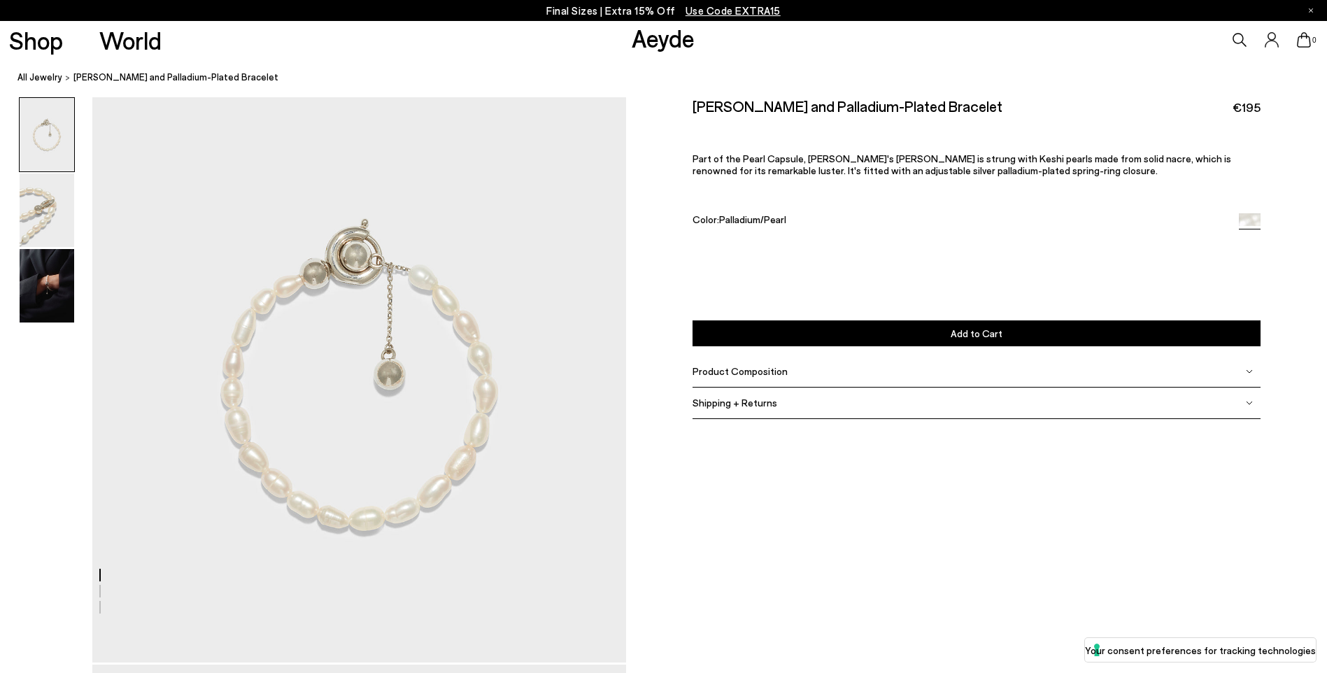
scroll to position [0, 0]
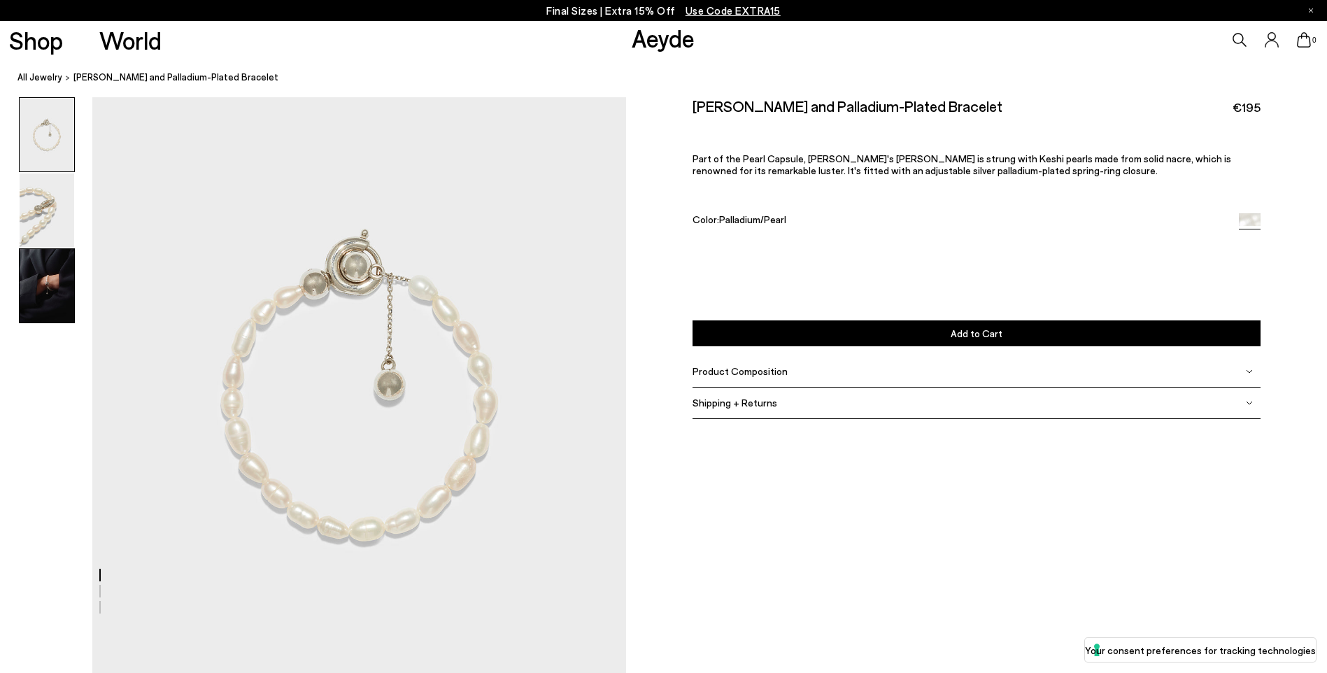
click at [46, 270] on img at bounding box center [47, 285] width 55 height 73
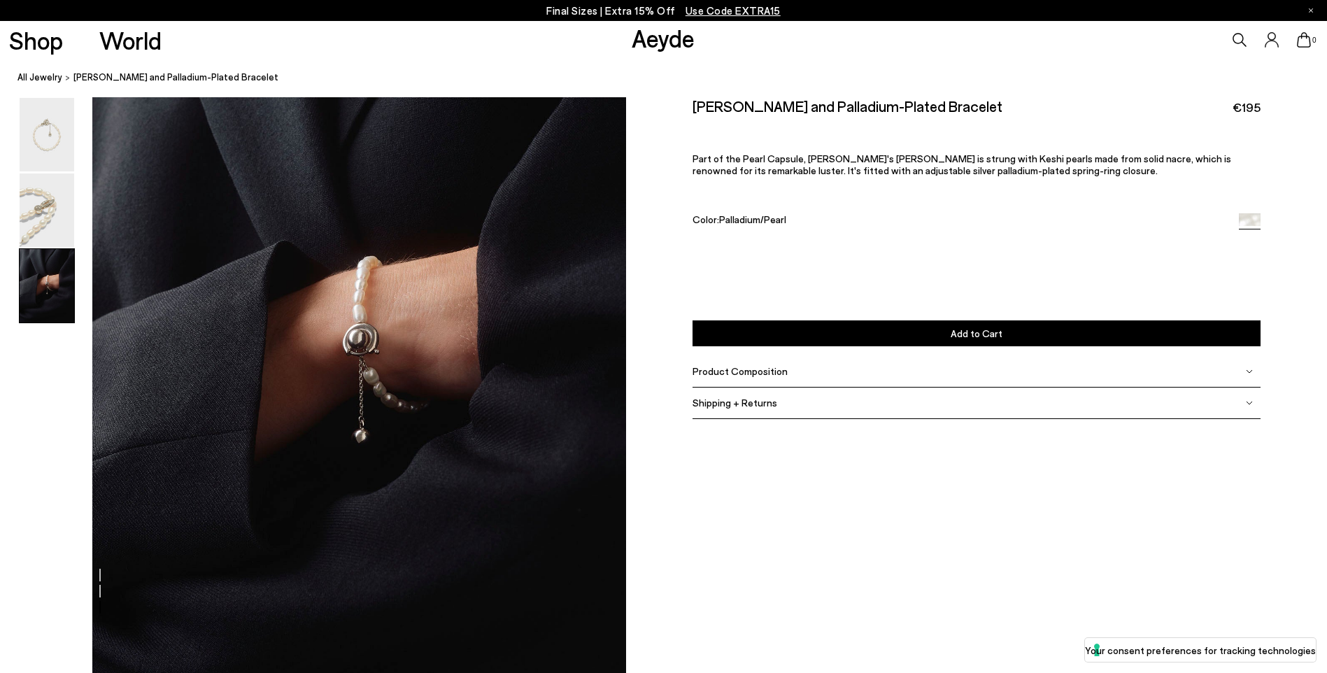
scroll to position [1389, 0]
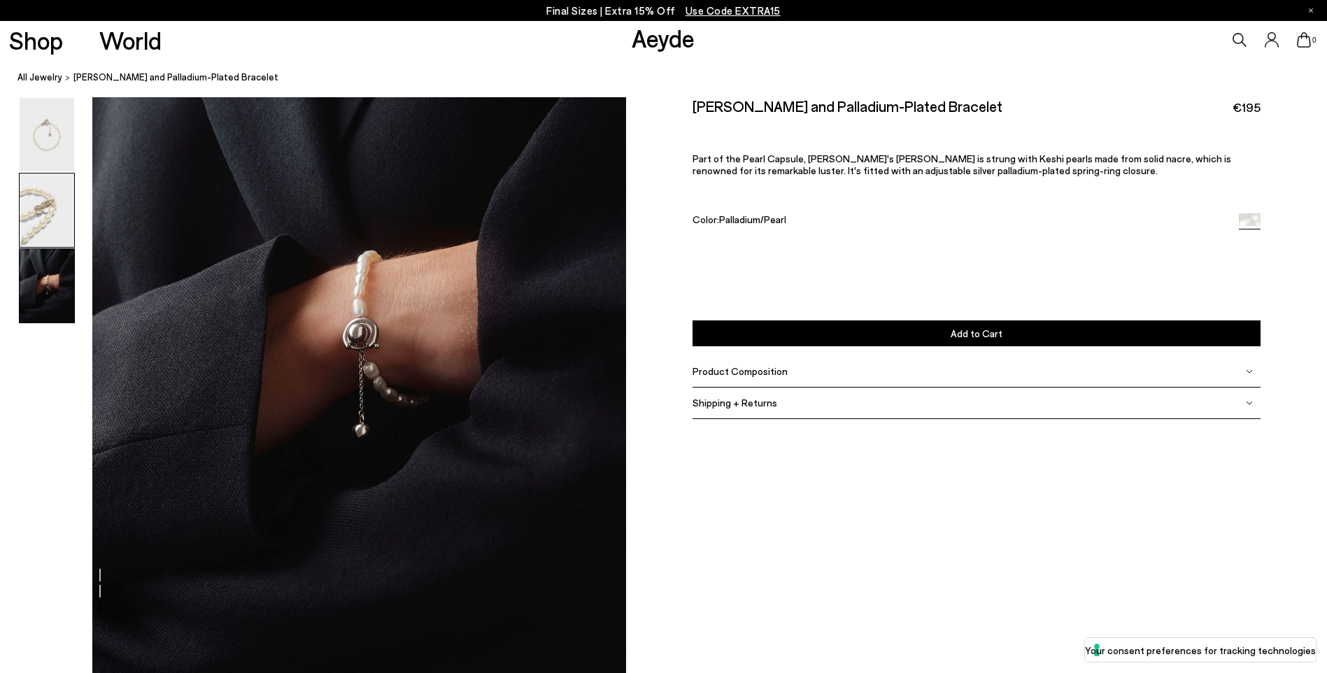
click at [47, 204] on img at bounding box center [47, 209] width 55 height 73
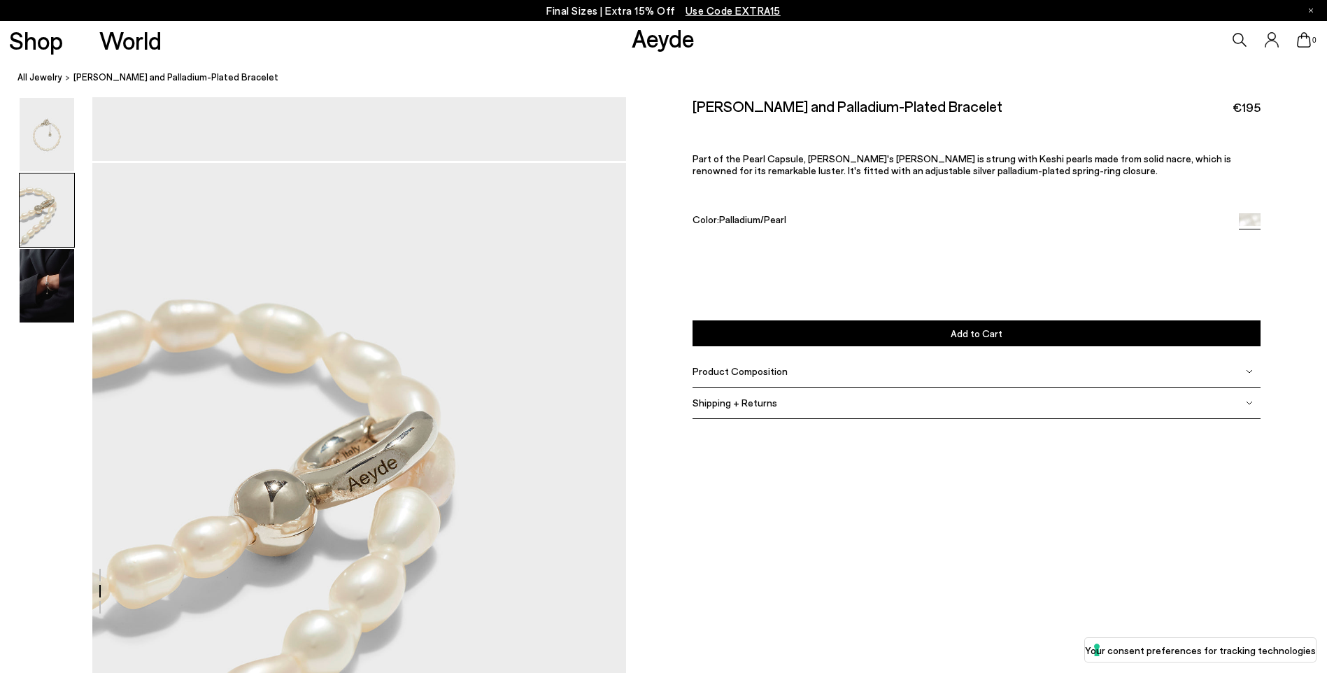
scroll to position [509, 0]
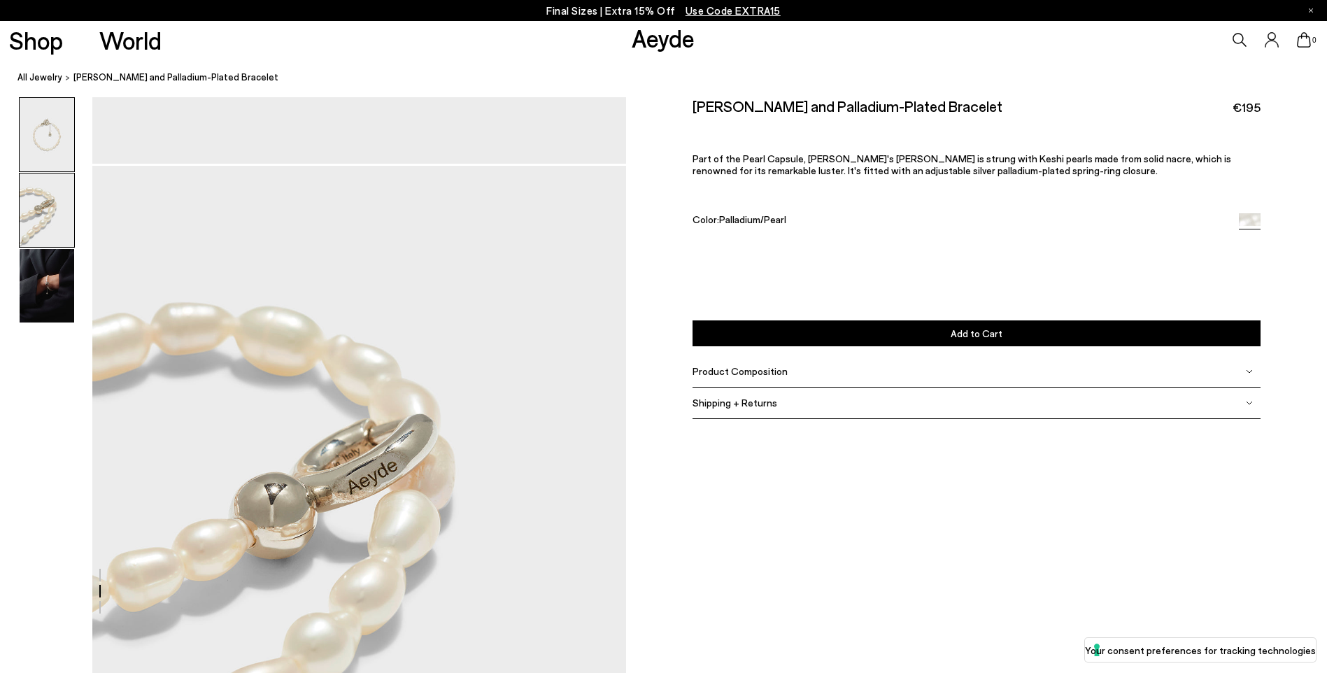
click at [50, 130] on img at bounding box center [47, 134] width 55 height 73
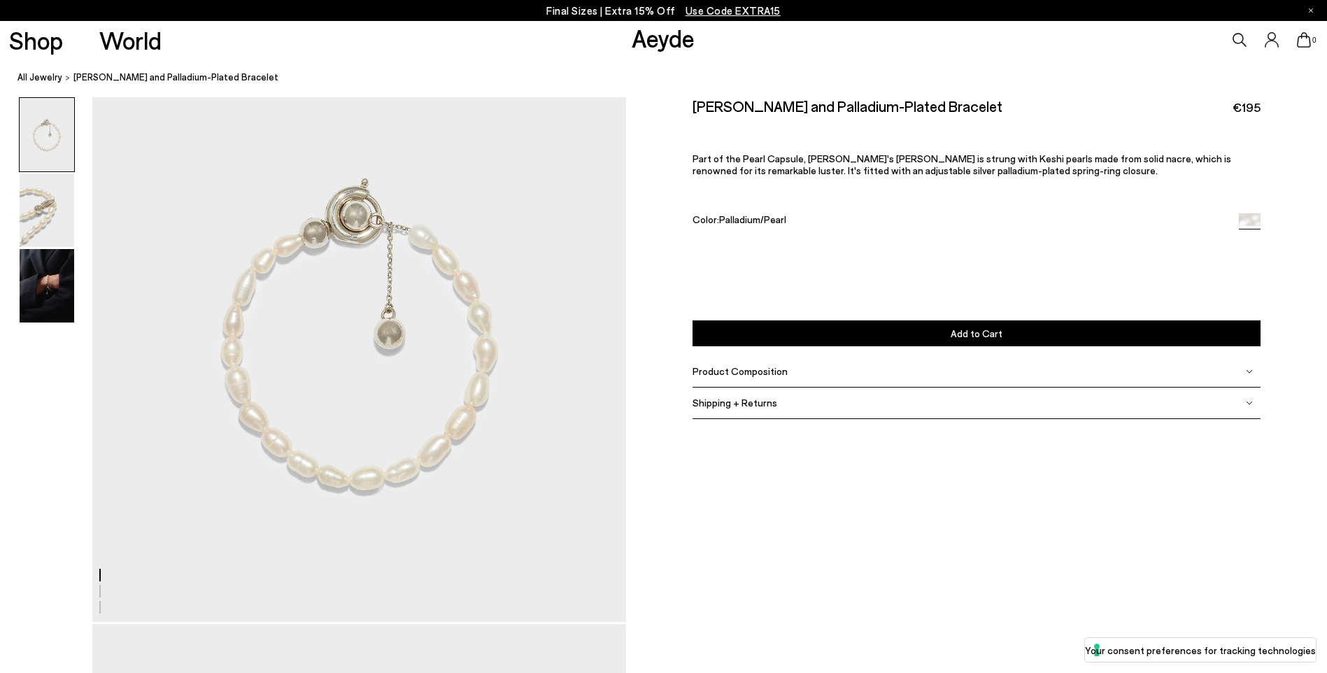
scroll to position [0, 0]
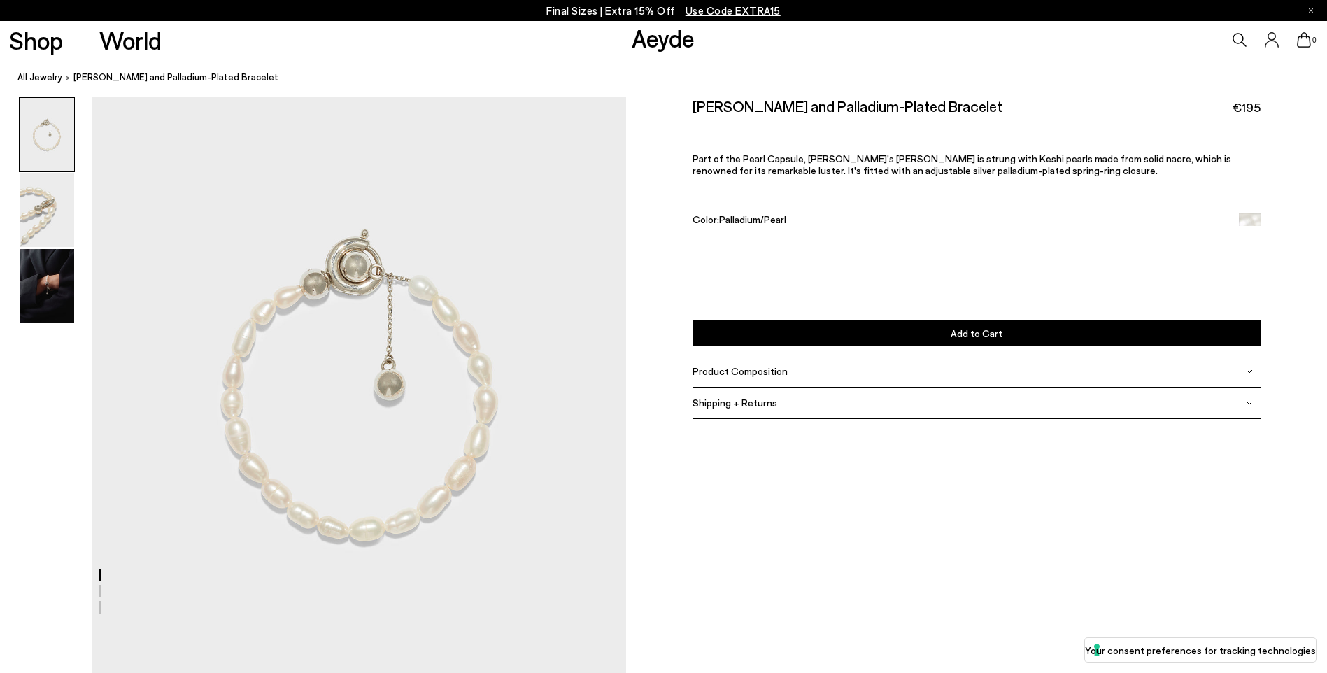
click at [779, 371] on span "Product Composition" at bounding box center [740, 371] width 95 height 12
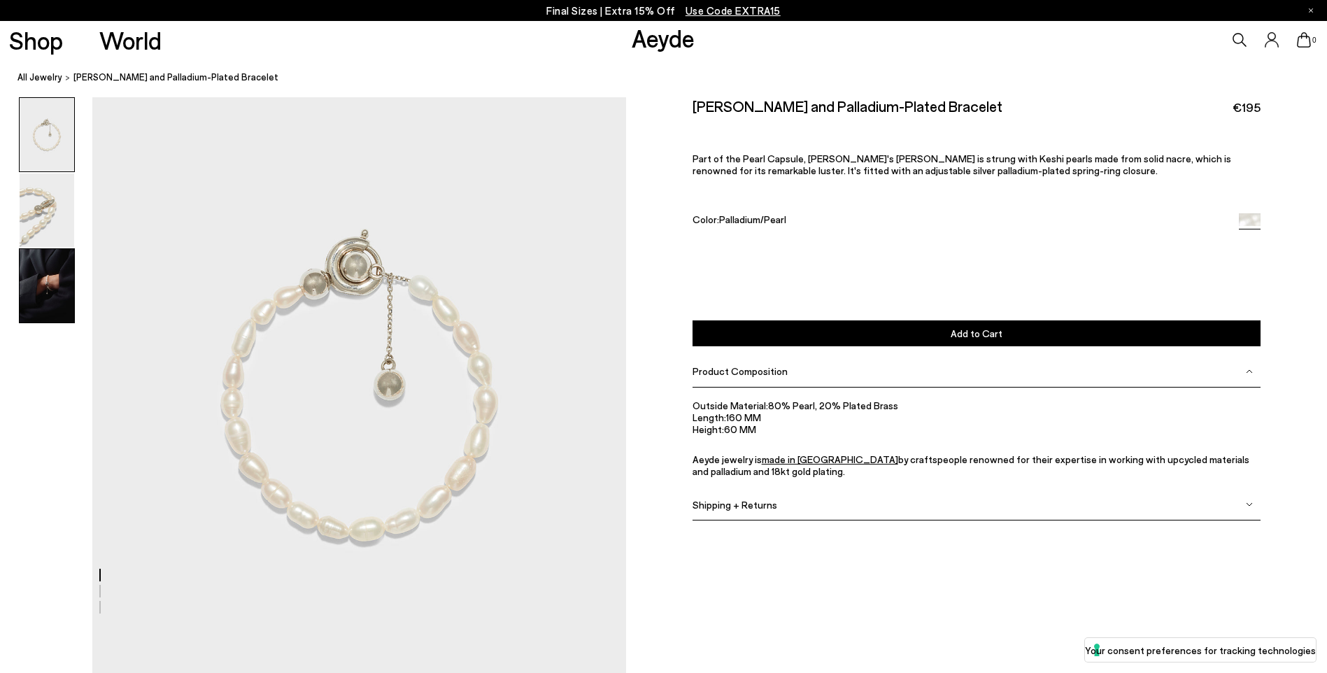
click at [50, 287] on img at bounding box center [47, 285] width 55 height 73
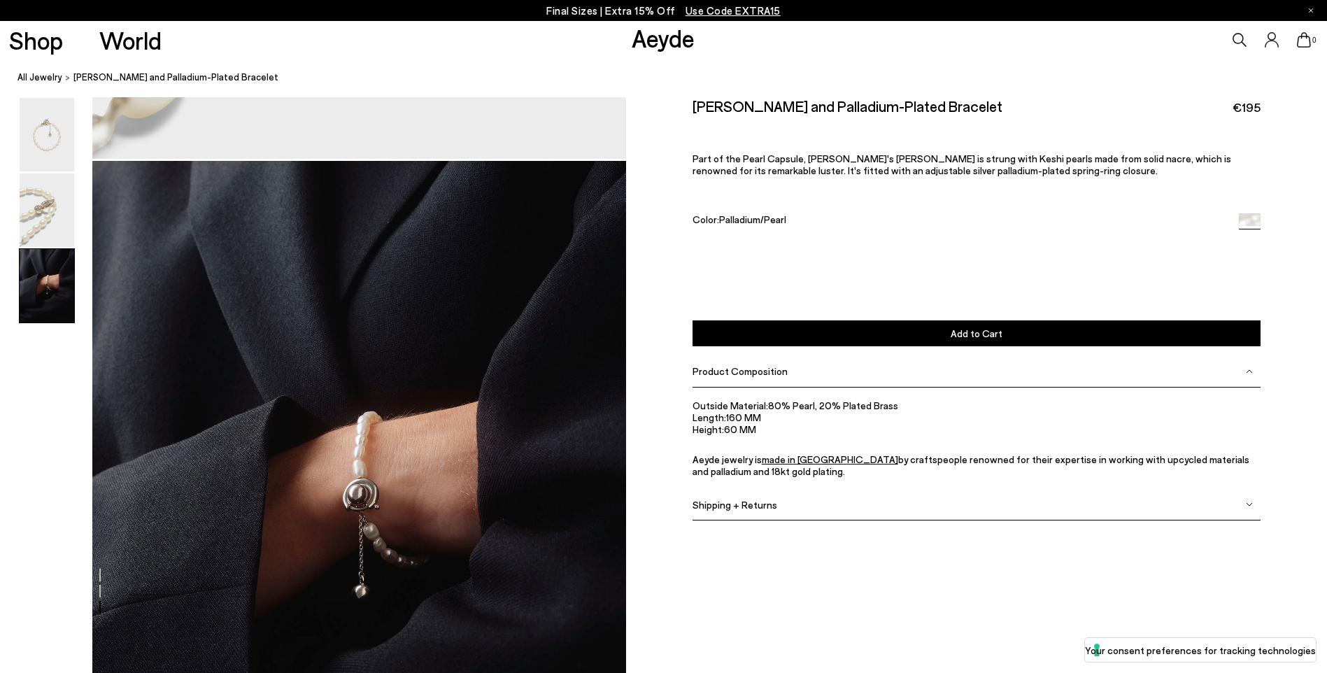
scroll to position [1389, 0]
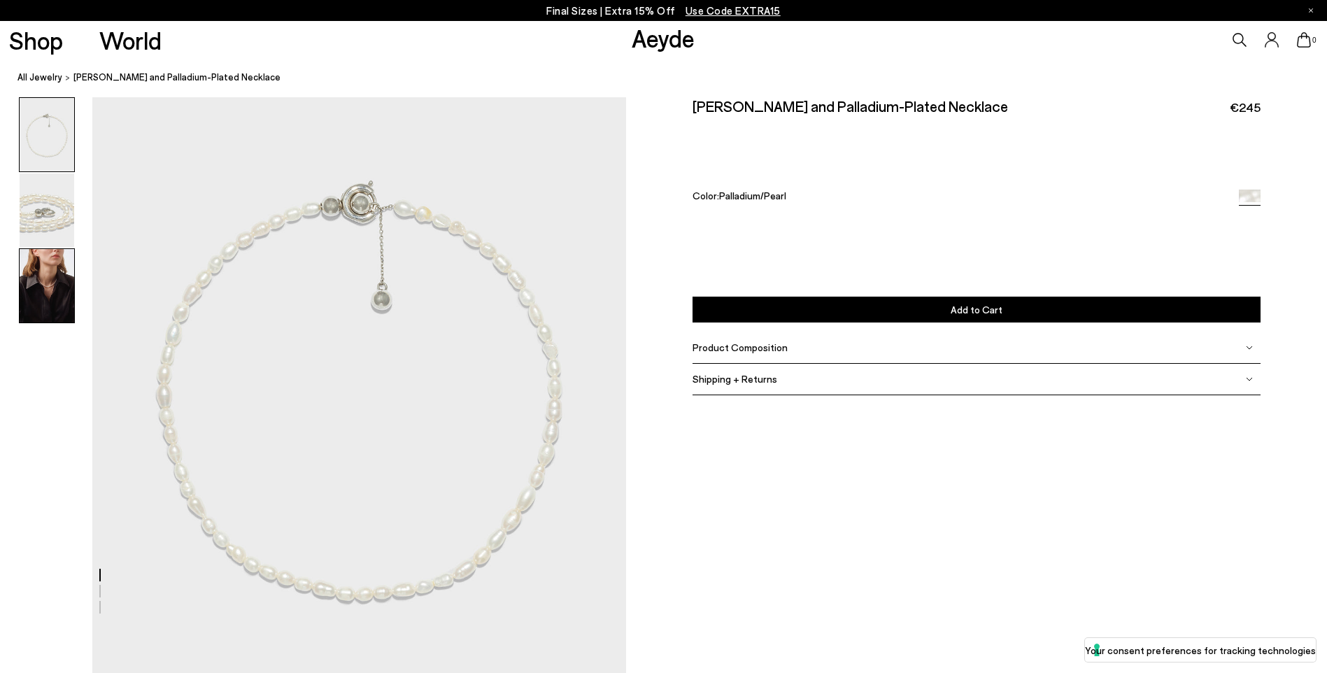
click at [52, 285] on img at bounding box center [47, 285] width 55 height 73
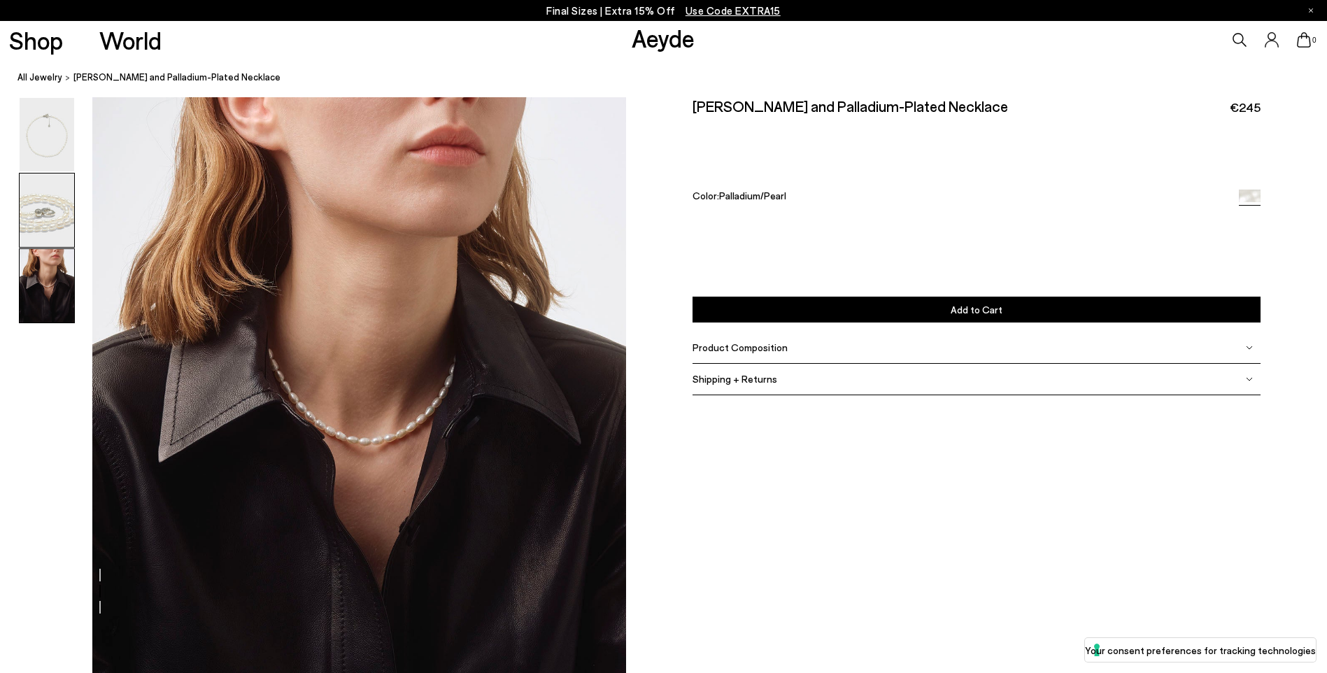
scroll to position [1389, 0]
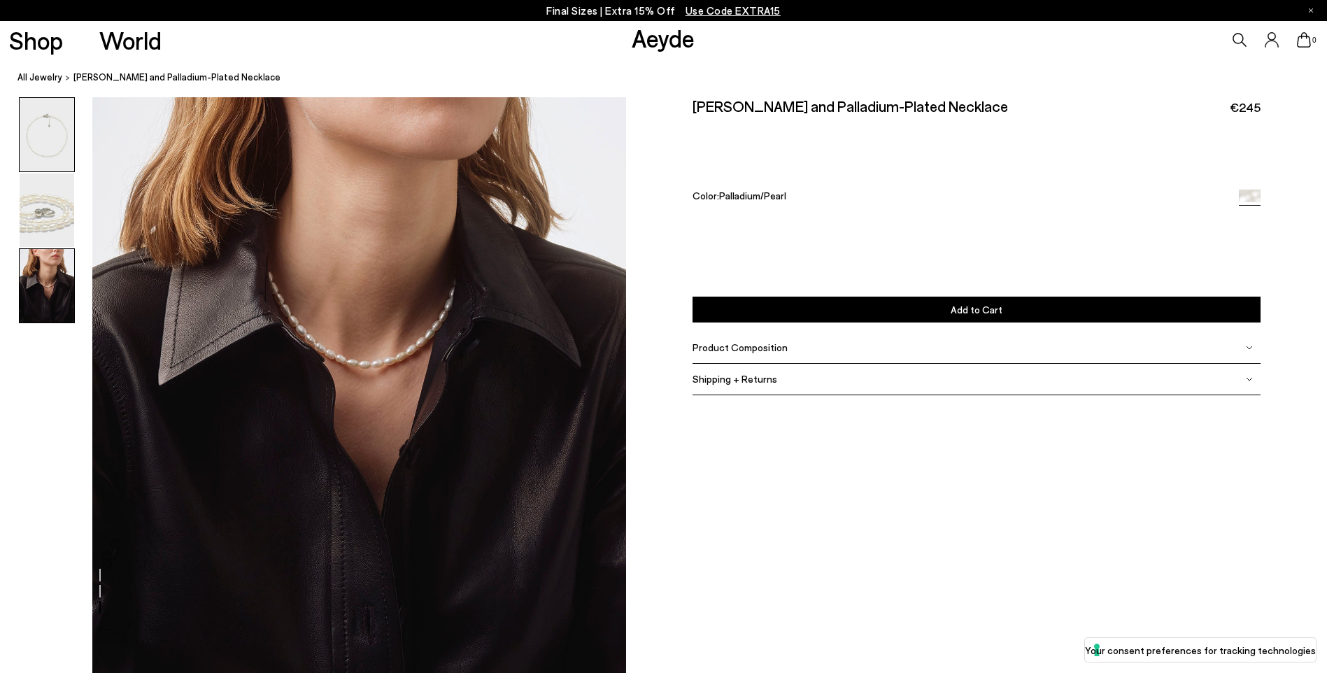
click at [48, 133] on img at bounding box center [47, 134] width 55 height 73
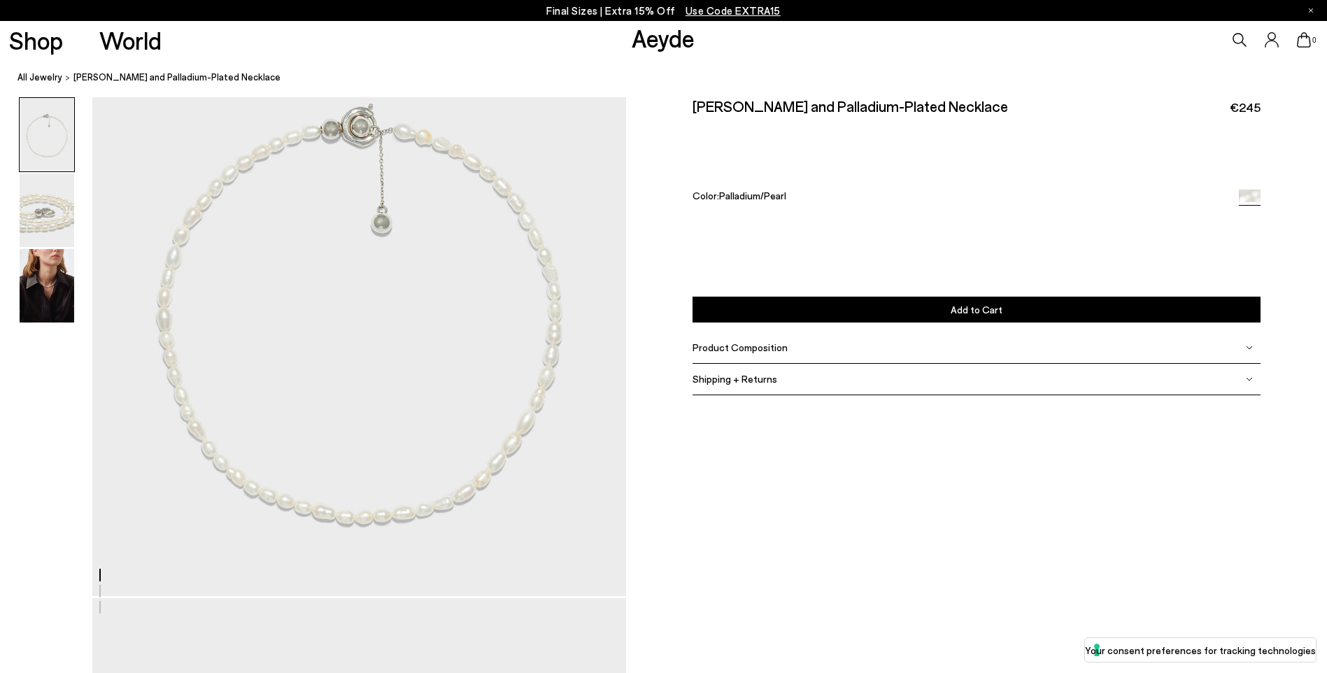
scroll to position [0, 0]
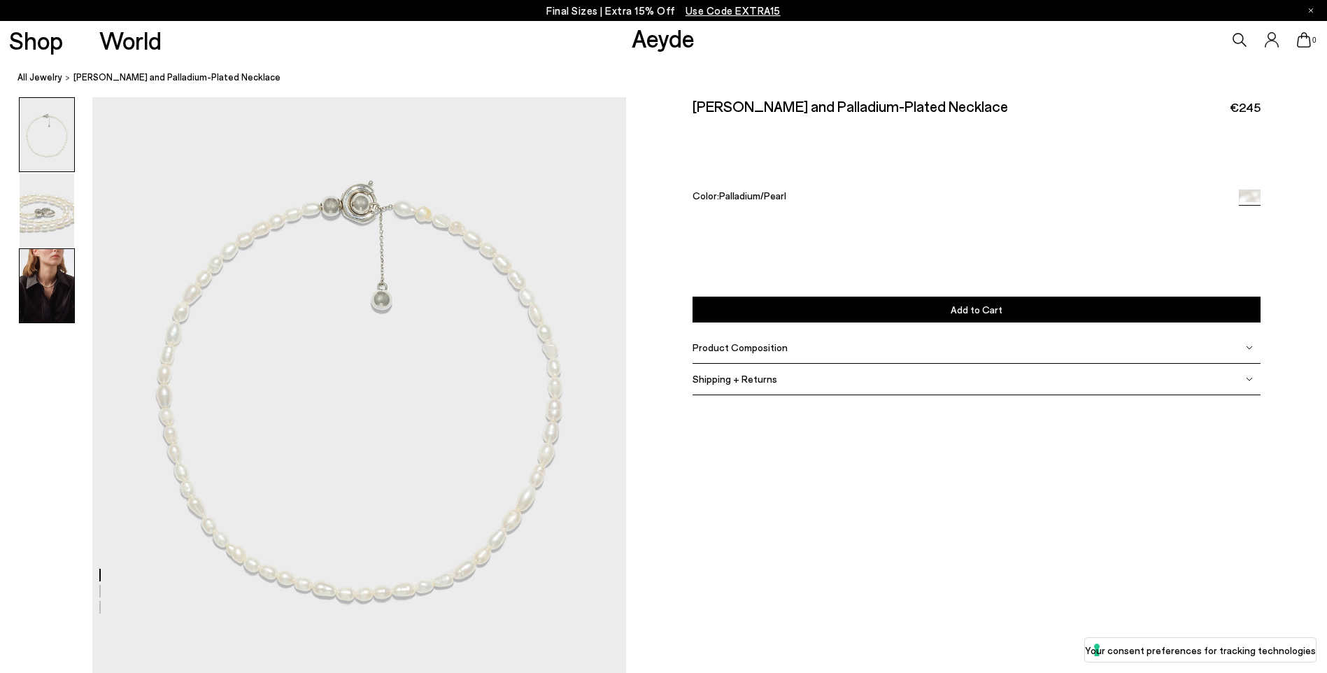
click at [62, 275] on img at bounding box center [47, 285] width 55 height 73
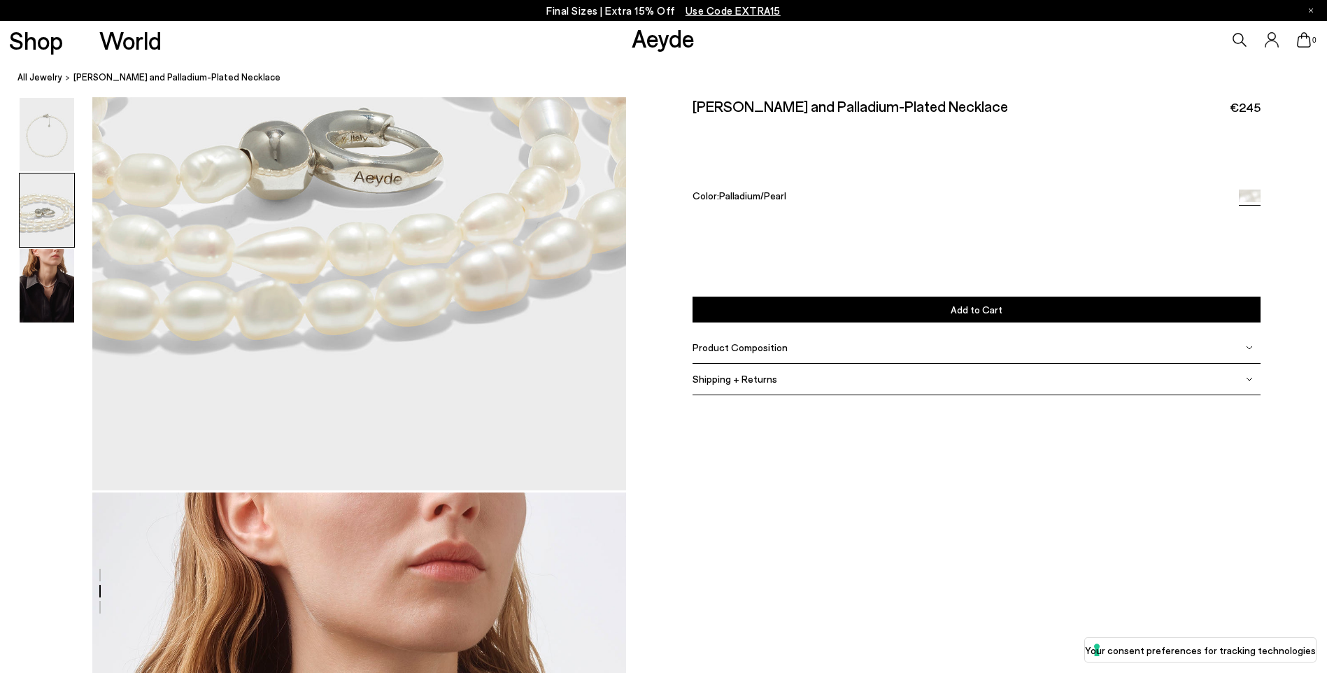
scroll to position [619, 0]
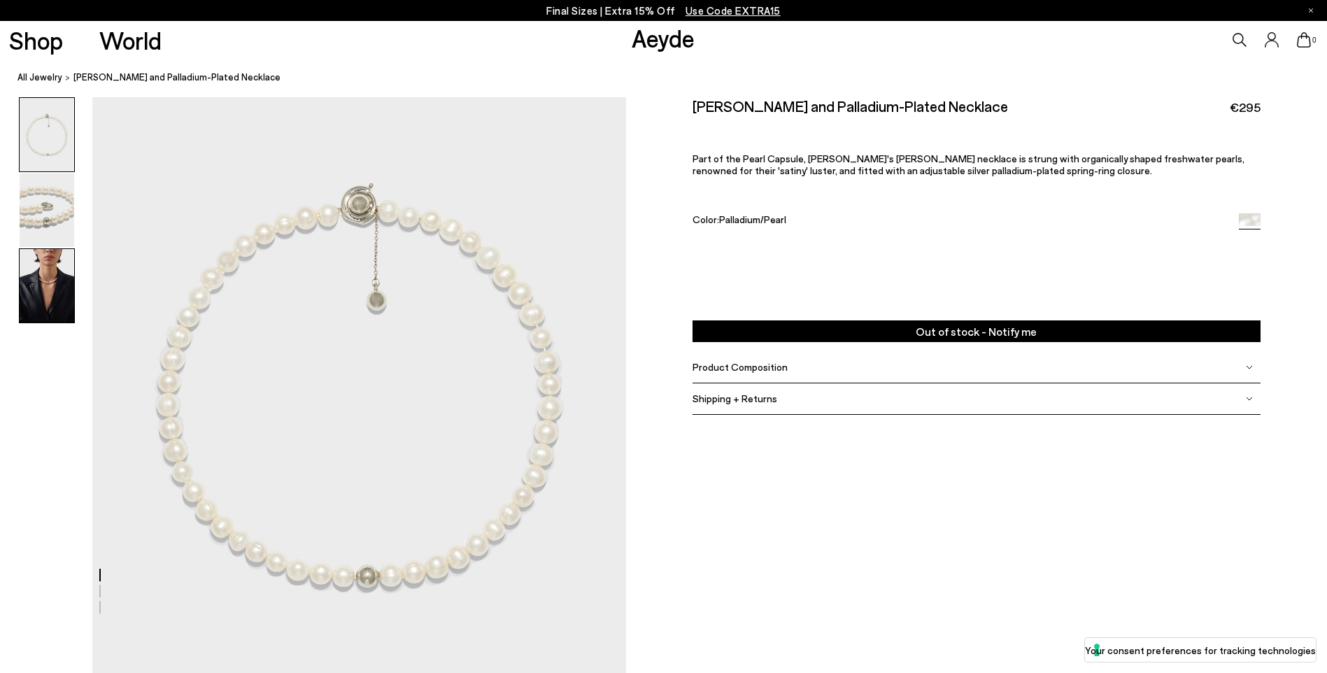
click at [55, 277] on img at bounding box center [47, 285] width 55 height 73
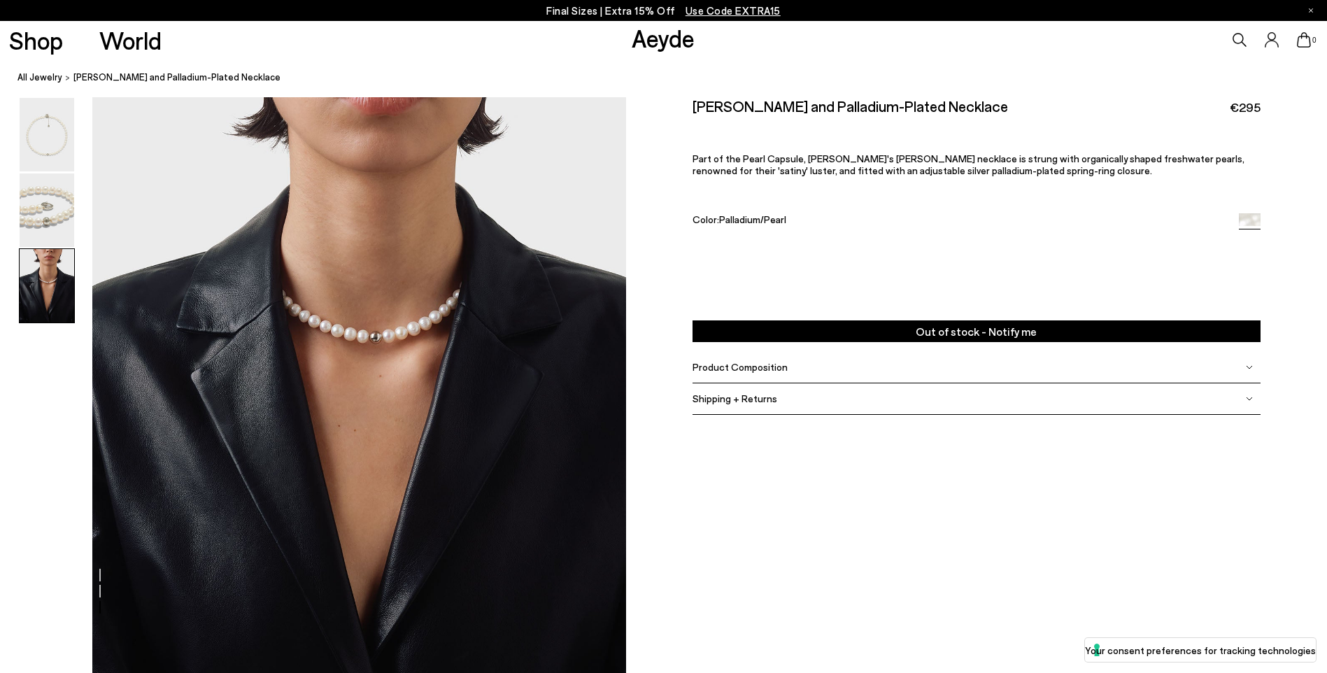
scroll to position [1389, 0]
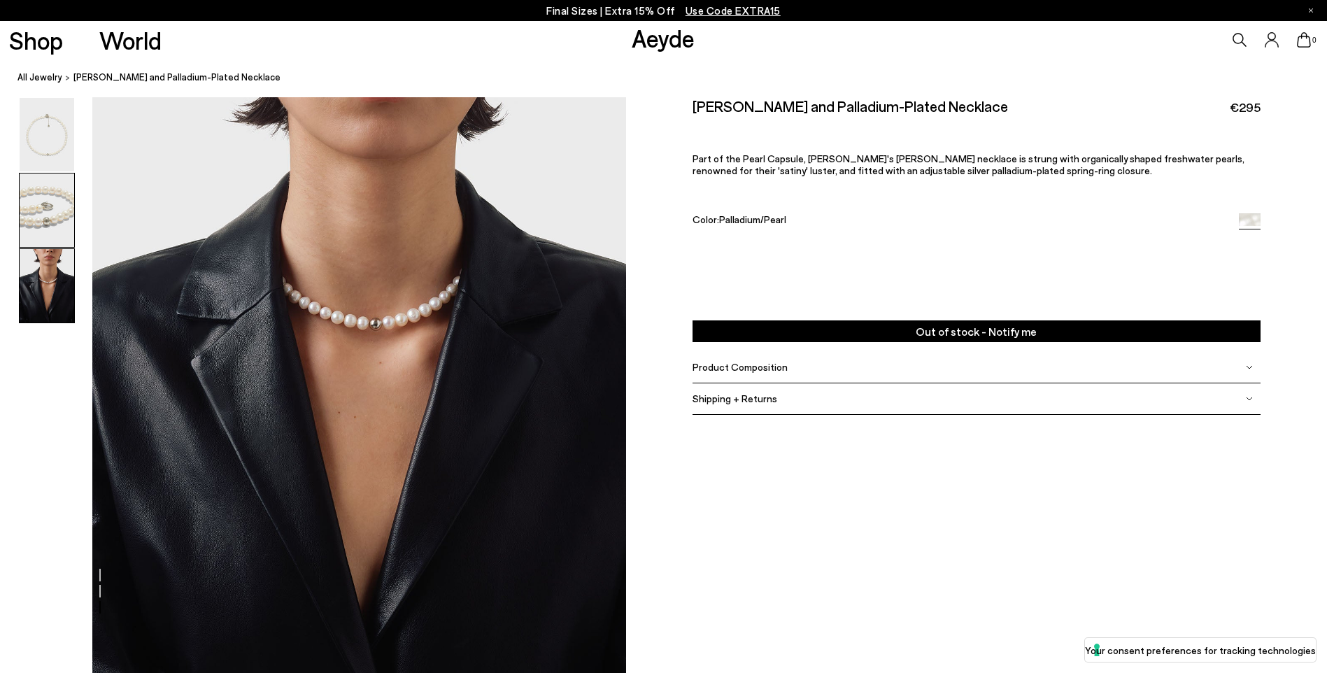
click at [43, 194] on img at bounding box center [47, 209] width 55 height 73
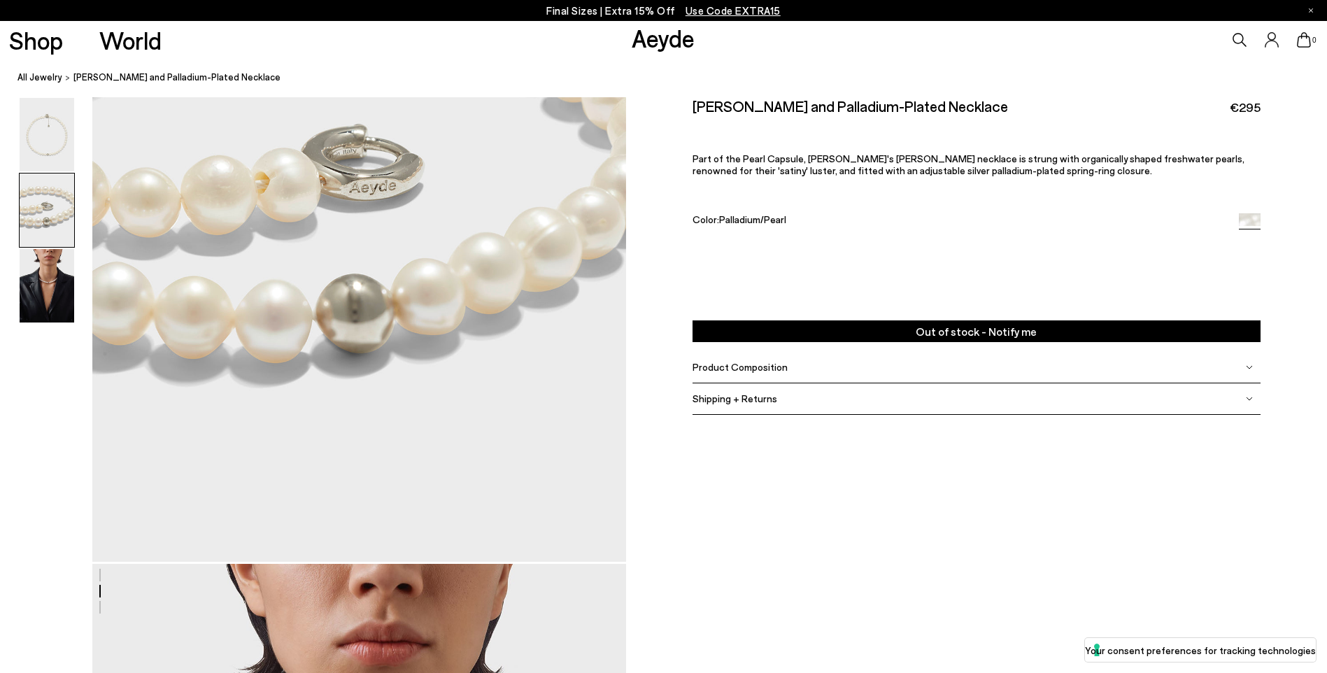
scroll to position [579, 0]
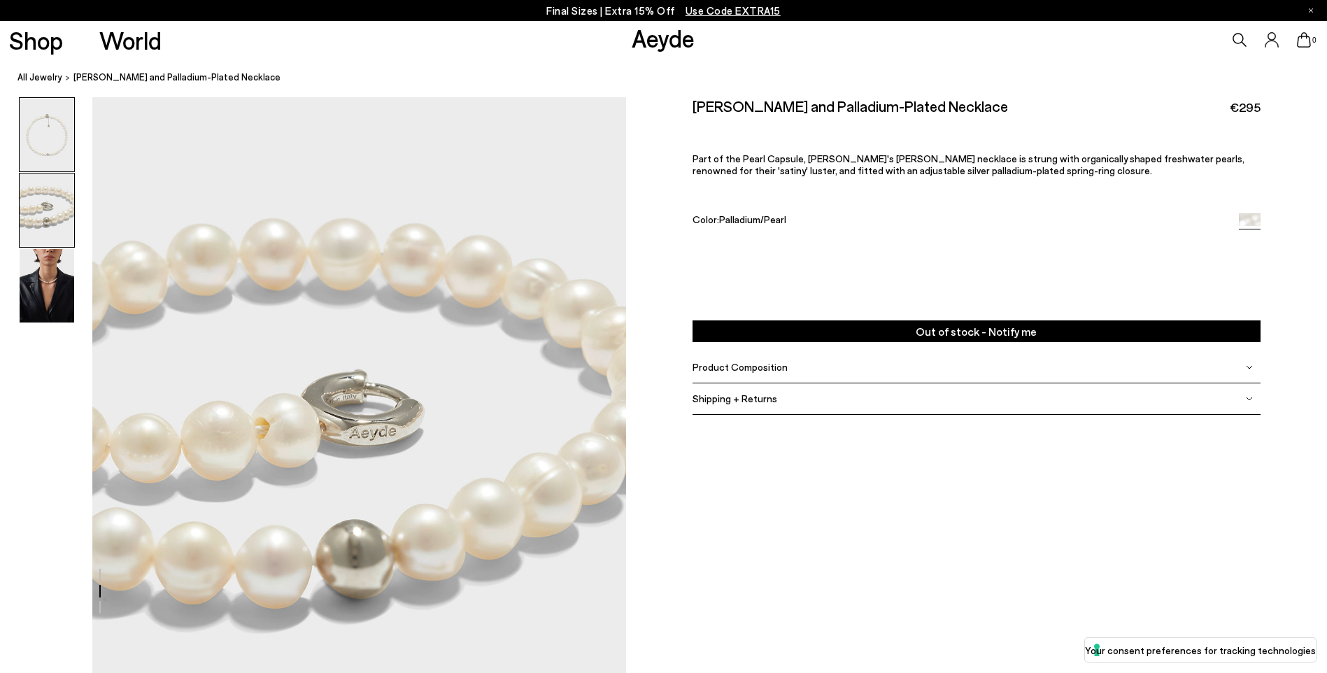
click at [62, 134] on img at bounding box center [47, 134] width 55 height 73
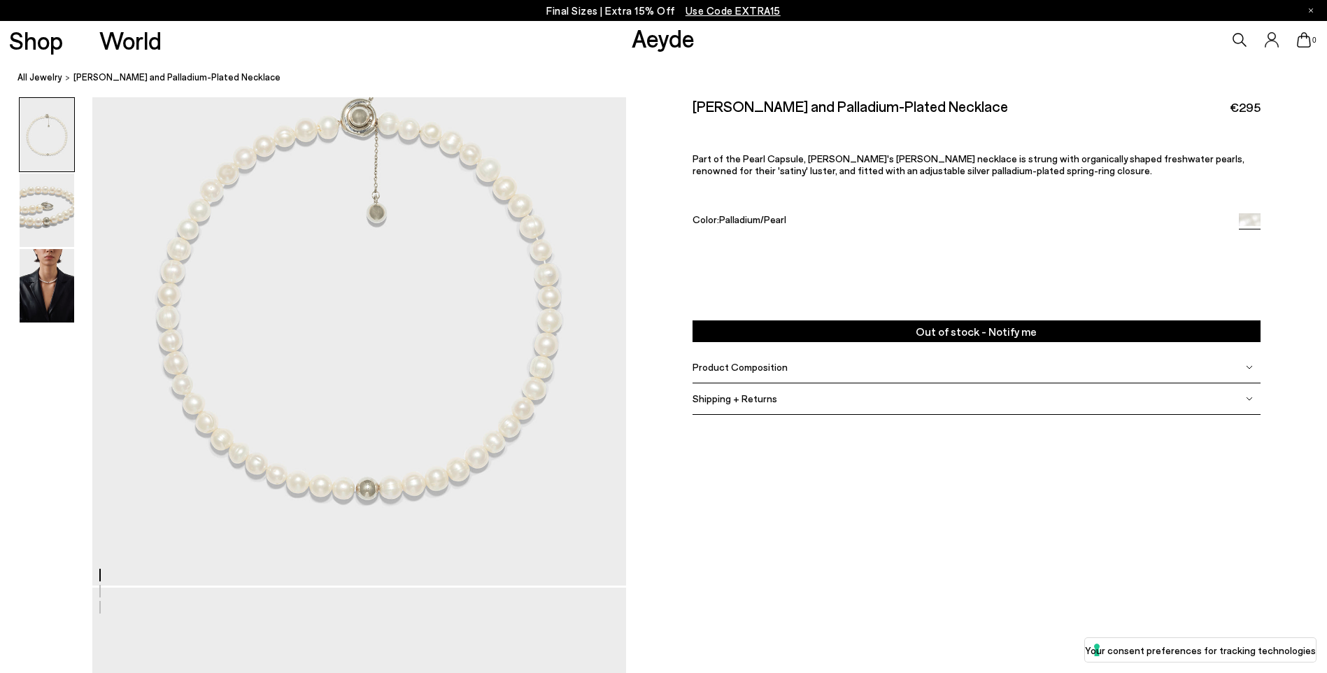
scroll to position [0, 0]
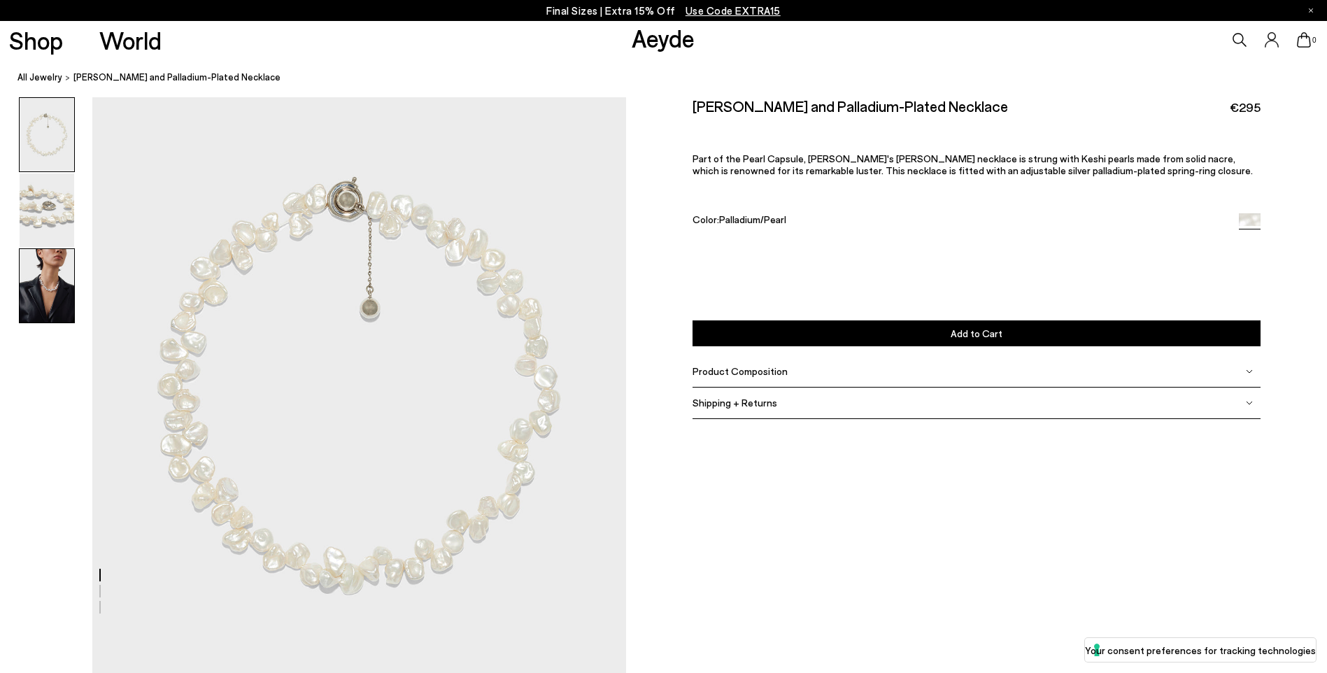
click at [54, 283] on img at bounding box center [47, 285] width 55 height 73
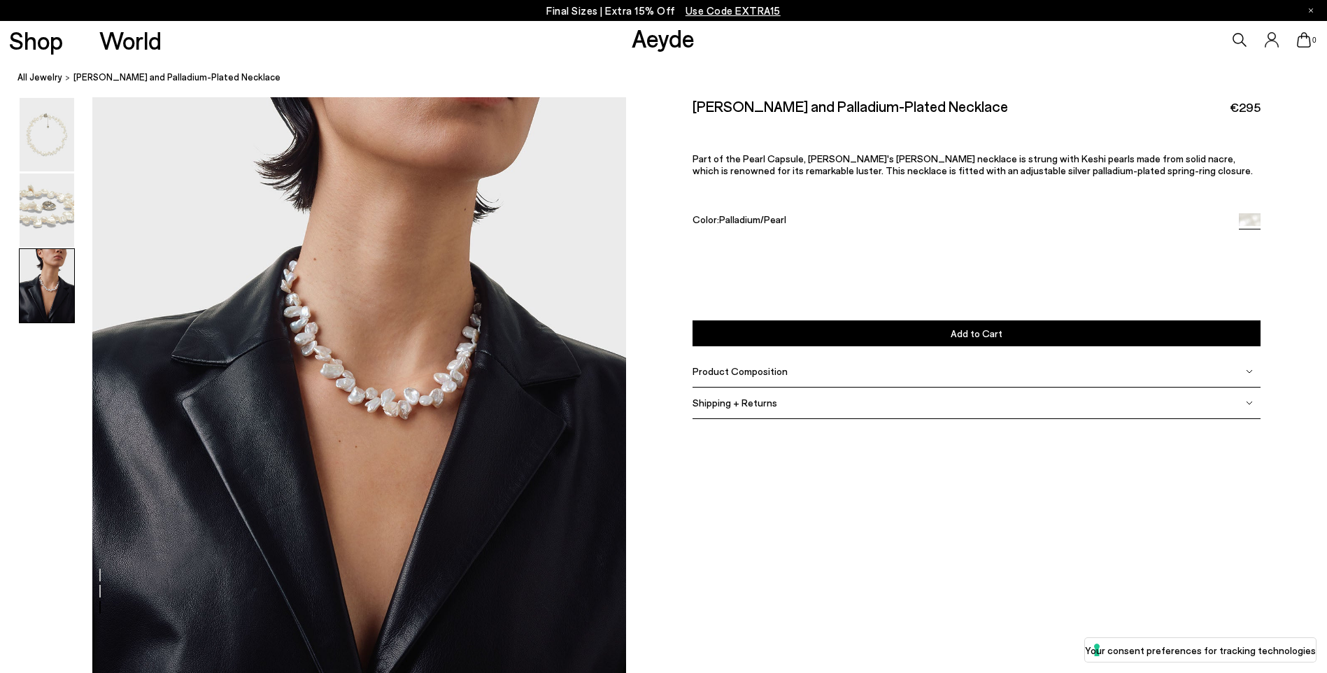
scroll to position [1389, 0]
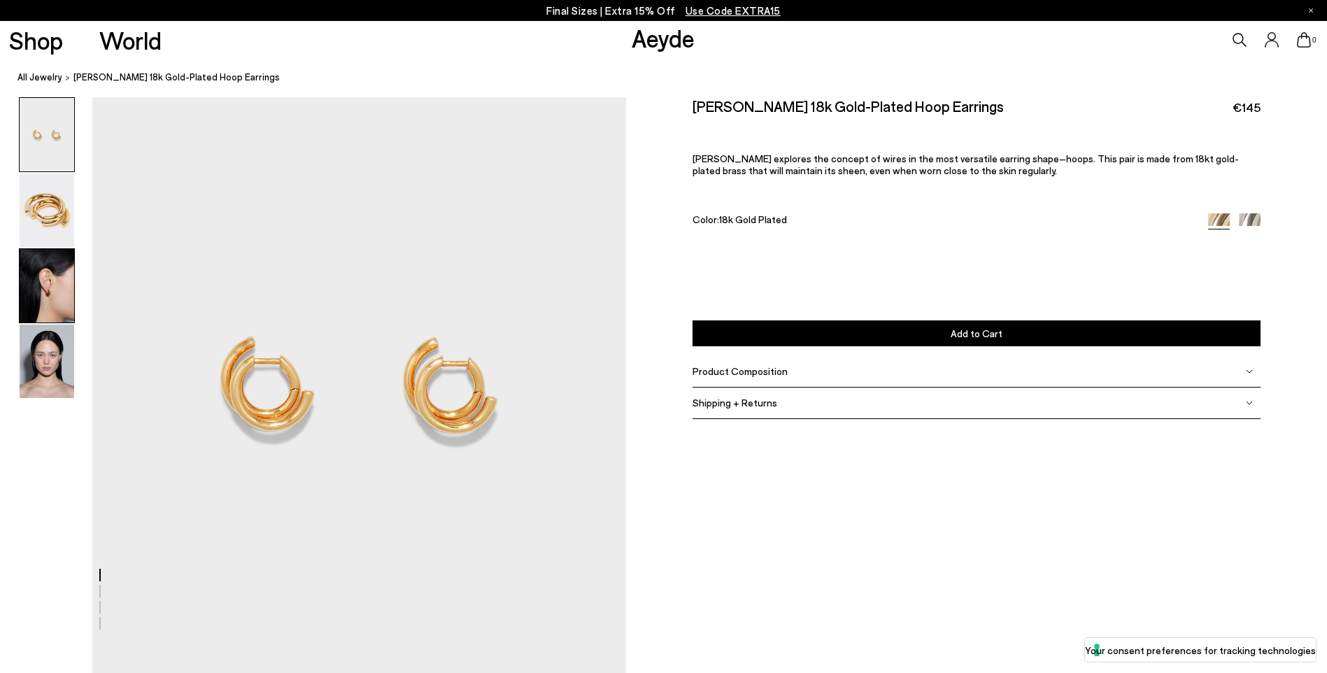
click at [54, 292] on img at bounding box center [47, 285] width 55 height 73
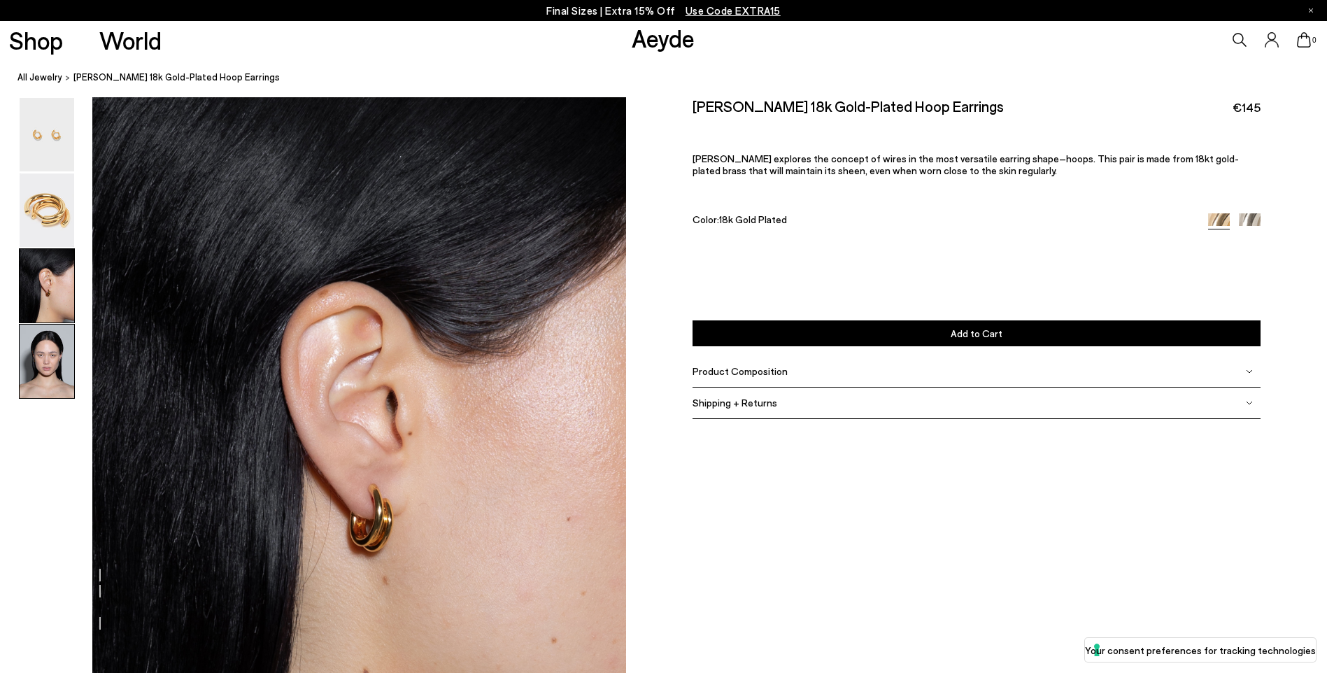
click at [53, 350] on img at bounding box center [47, 361] width 55 height 73
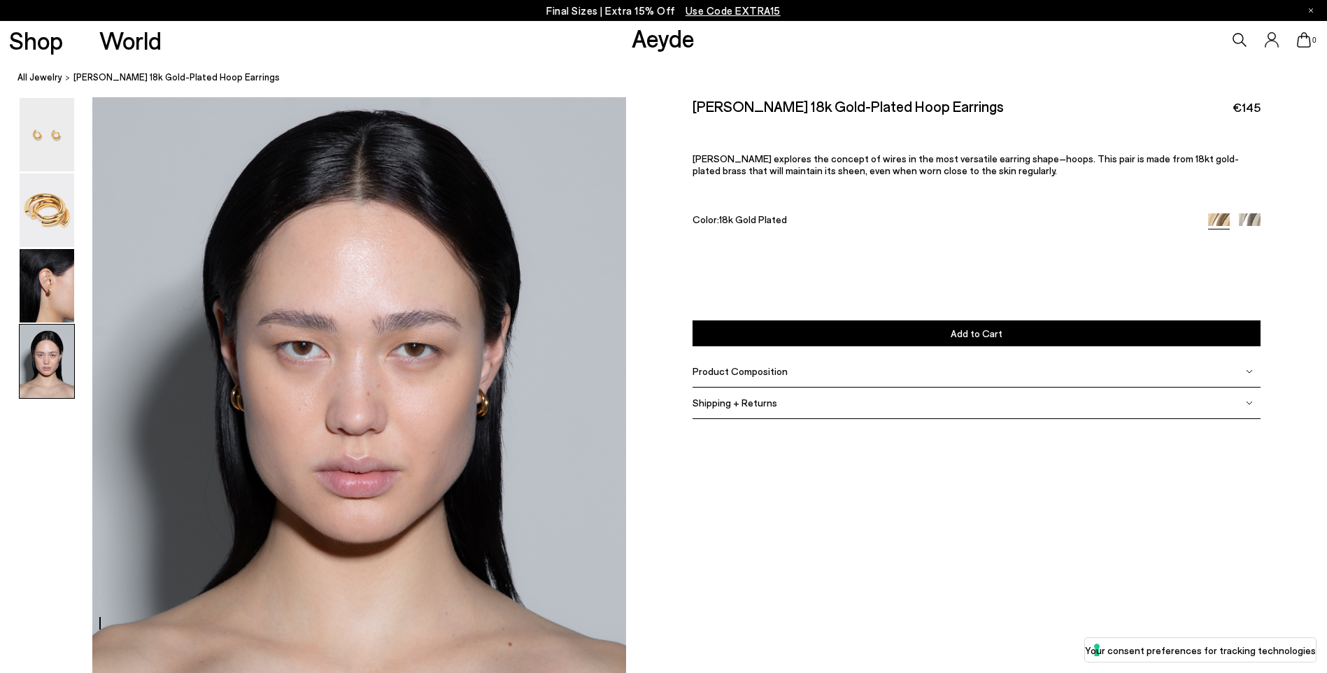
scroll to position [2103, 0]
